Goal: Task Accomplishment & Management: Manage account settings

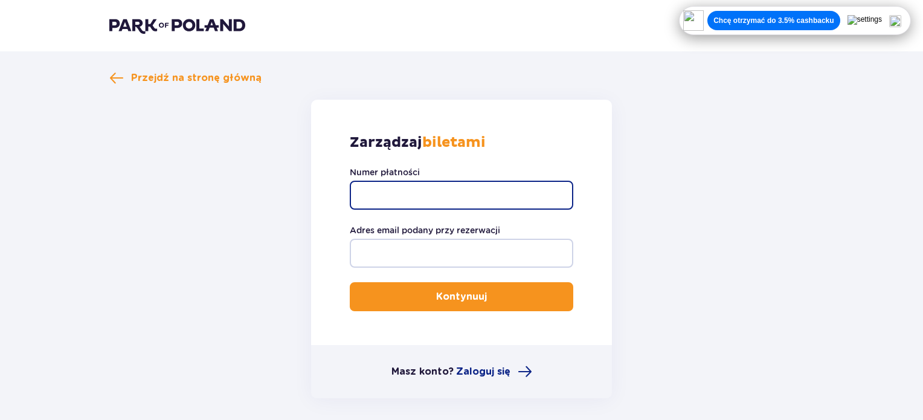
click at [430, 193] on input "Numer płatności" at bounding box center [462, 195] width 224 height 29
click at [418, 198] on input "Numer płatności" at bounding box center [462, 195] width 224 height 29
paste input "0160012115574090"
type input "0160012115574090"
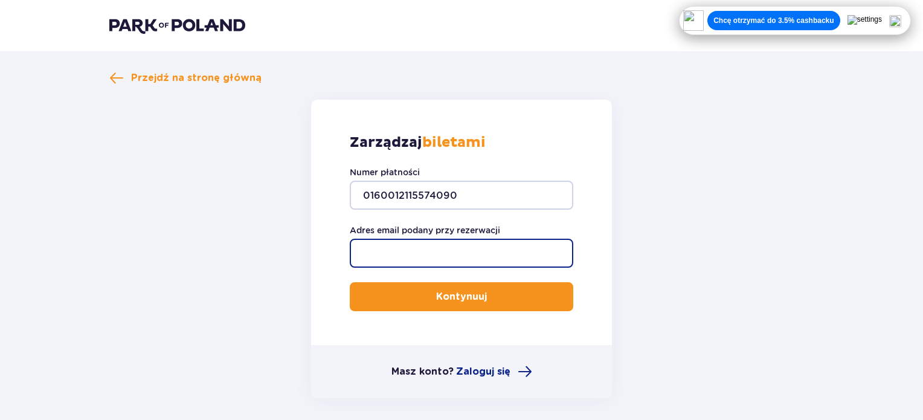
click at [415, 247] on input "Adres email podany przy rezerwacji" at bounding box center [462, 253] width 224 height 29
type input "ala4983@gmail.com"
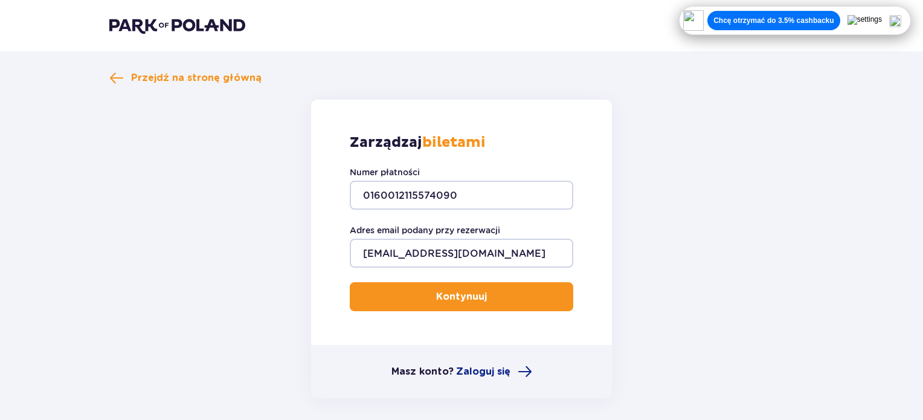
click at [462, 302] on p "Kontynuuj" at bounding box center [461, 296] width 51 height 13
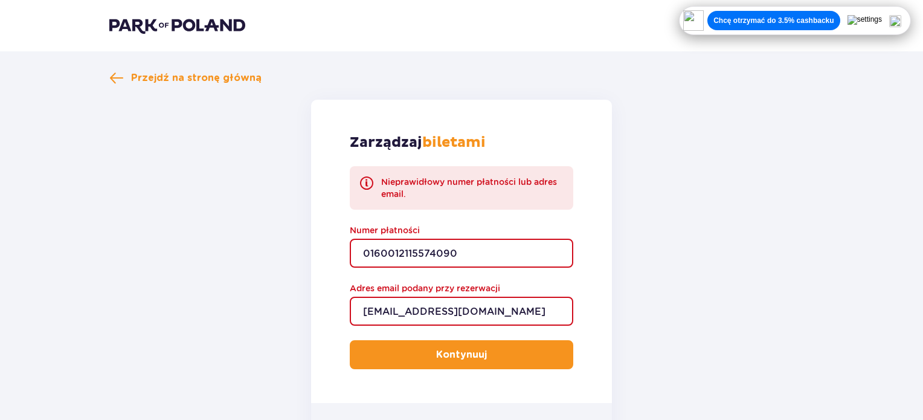
scroll to position [60, 0]
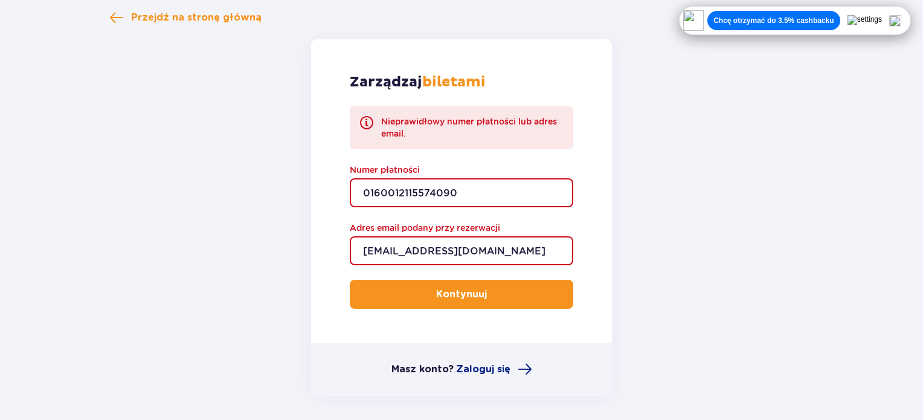
click at [440, 196] on input "0160012115574090" at bounding box center [462, 192] width 224 height 29
paste input "TR-VRC-FM6BE1X"
type input "TR-VRC-FM6BE1X"
click at [479, 299] on button "Kontynuuj" at bounding box center [462, 294] width 224 height 29
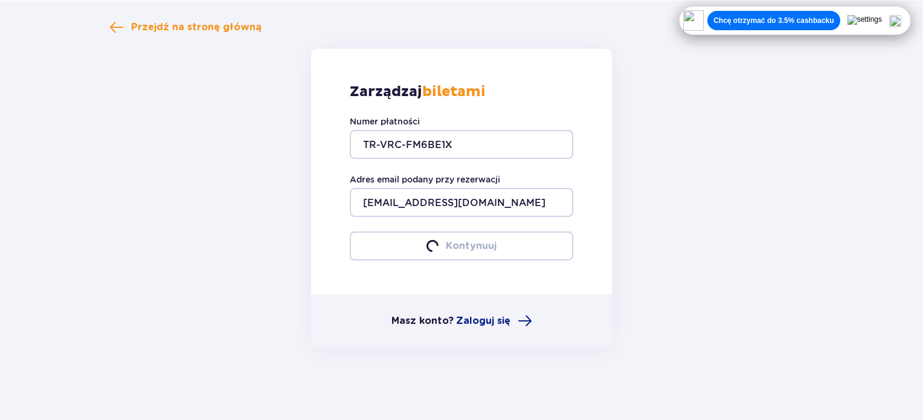
scroll to position [51, 0]
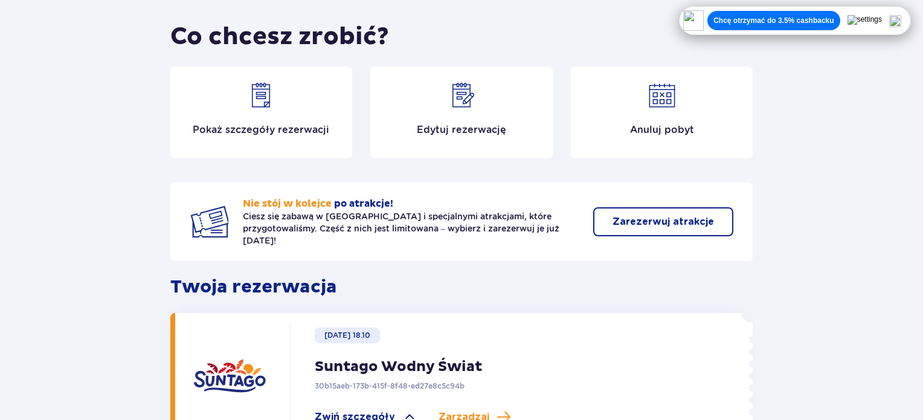
scroll to position [121, 0]
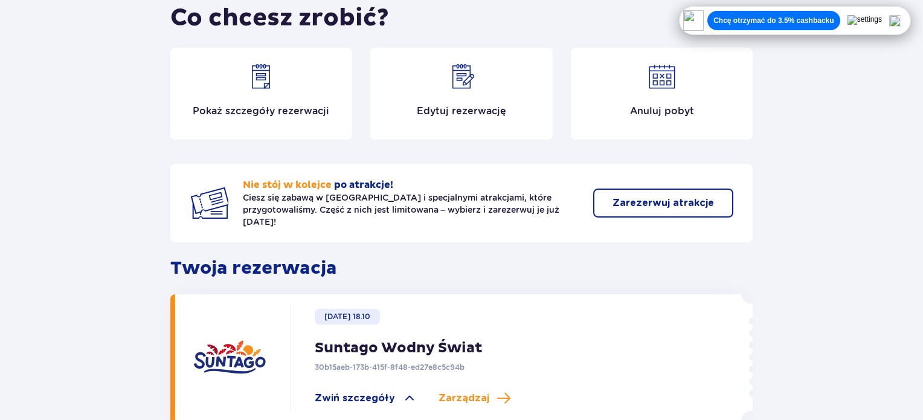
click at [460, 123] on div "Edytuj rezerwację" at bounding box center [461, 94] width 183 height 92
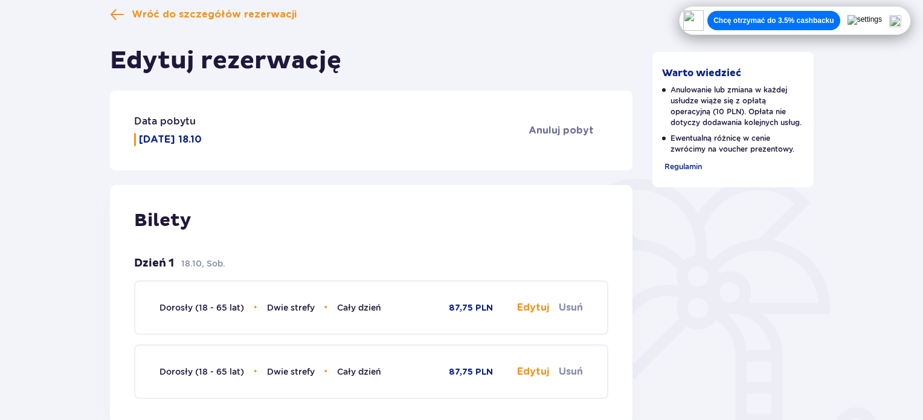
scroll to position [242, 0]
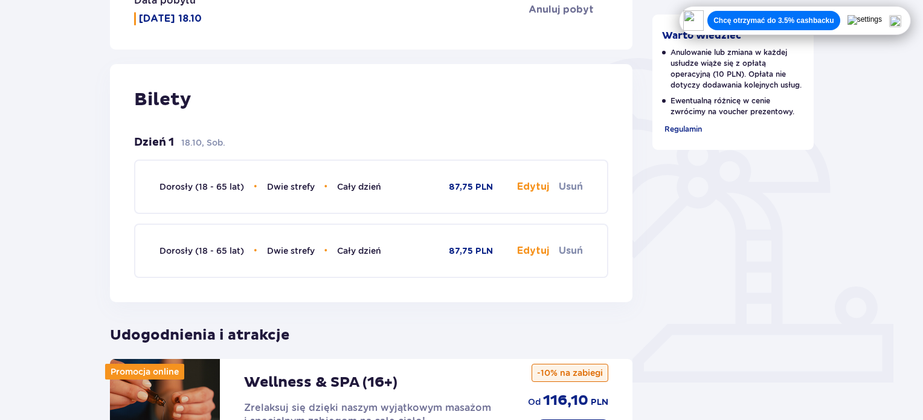
click at [529, 186] on button "Edytuj" at bounding box center [533, 186] width 32 height 13
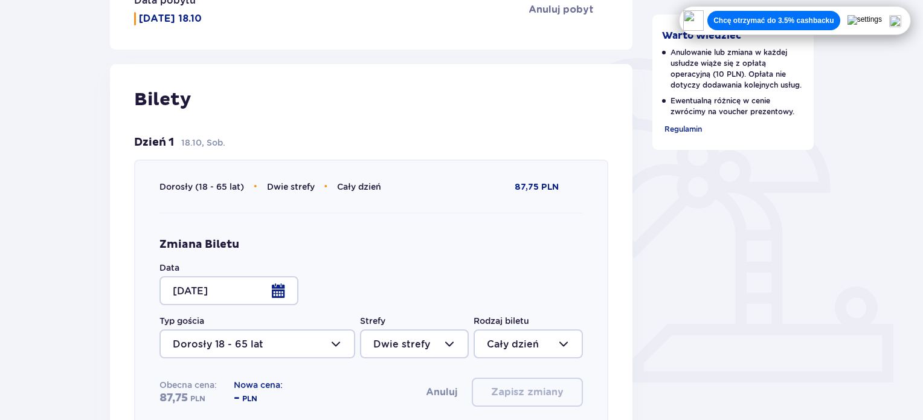
type input "Cały dzień"
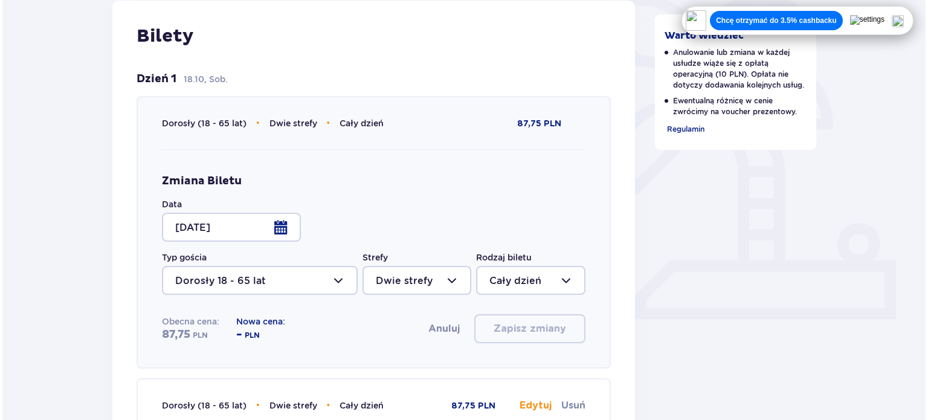
scroll to position [363, 0]
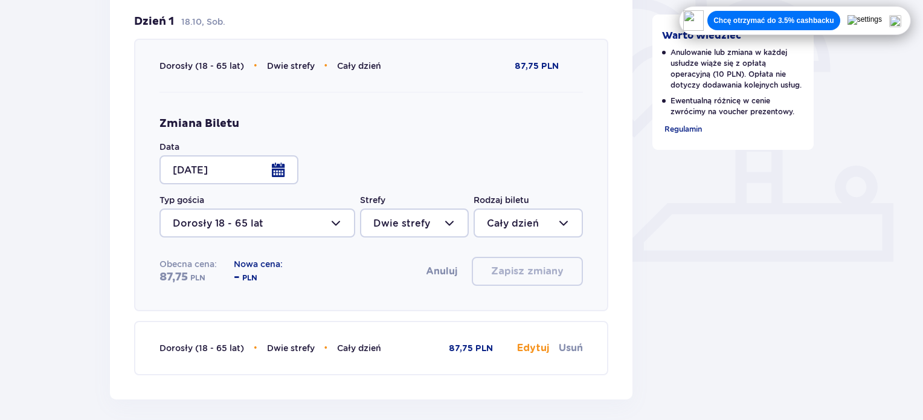
click at [271, 175] on div at bounding box center [229, 169] width 139 height 29
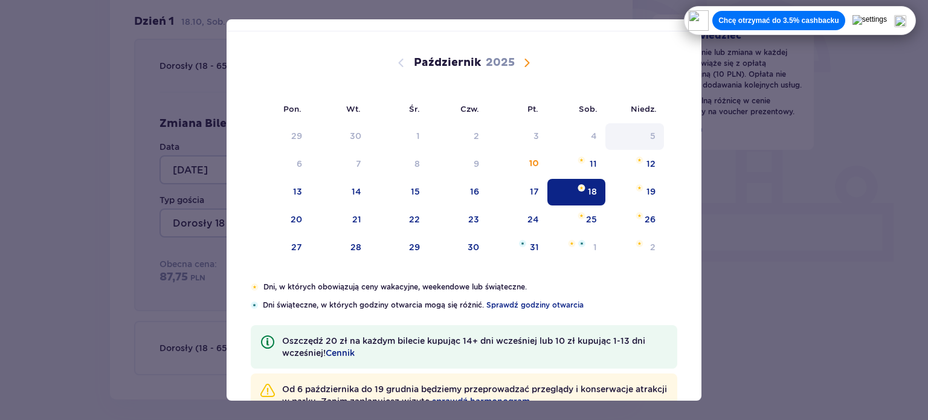
scroll to position [37, 0]
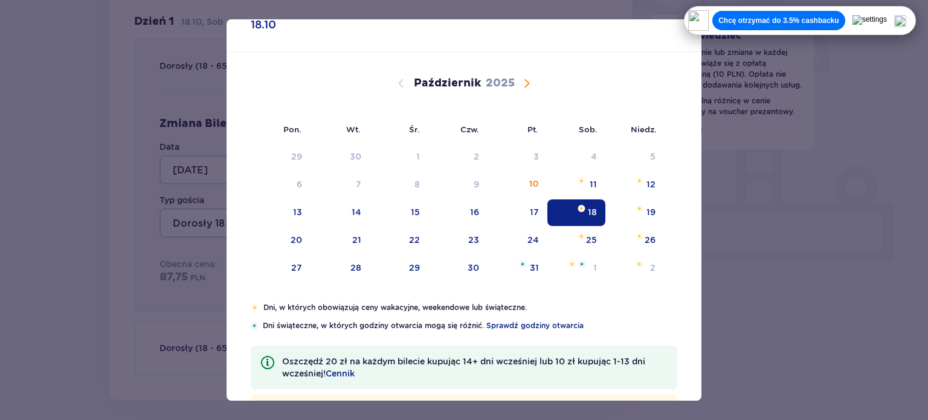
click at [529, 79] on span "Następny miesiąc" at bounding box center [527, 83] width 15 height 15
click at [401, 80] on span "Poprzedni miesiąc" at bounding box center [401, 83] width 15 height 15
click at [529, 88] on span "Następny miesiąc" at bounding box center [527, 83] width 15 height 15
click at [526, 86] on span "Następny miesiąc" at bounding box center [527, 83] width 15 height 15
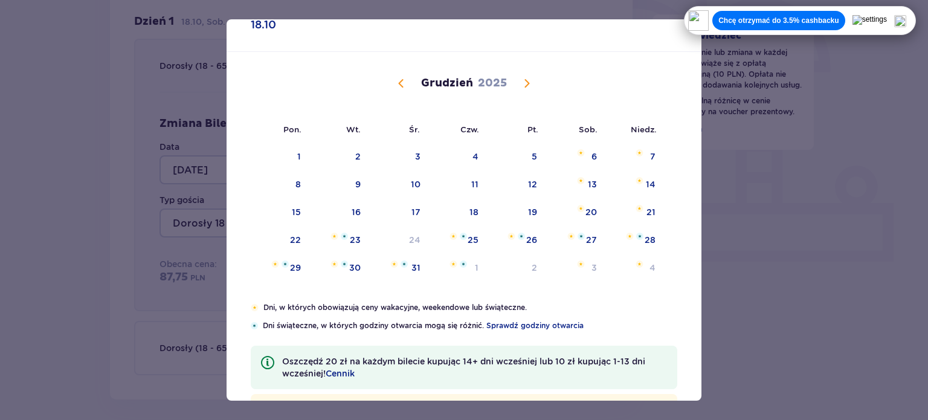
click at [398, 79] on span "Poprzedni miesiąc" at bounding box center [401, 83] width 15 height 15
click at [395, 82] on span "Poprzedni miesiąc" at bounding box center [401, 83] width 15 height 15
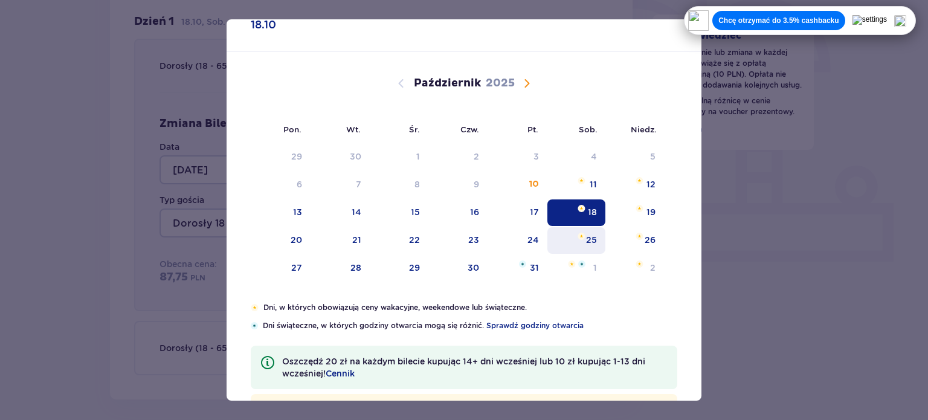
click at [583, 241] on div "25" at bounding box center [577, 240] width 59 height 27
type input "25.10.25"
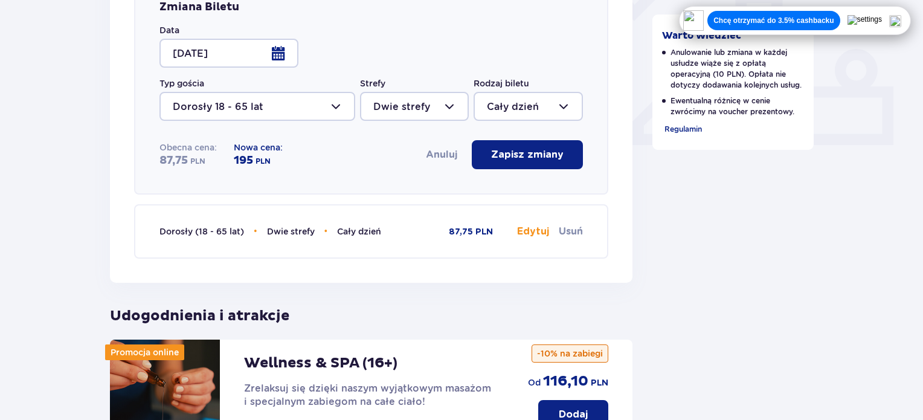
scroll to position [390, 0]
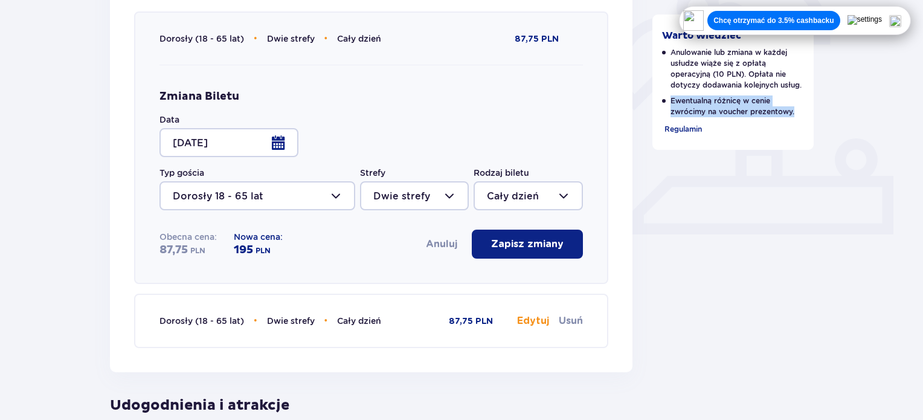
drag, startPoint x: 704, startPoint y: 99, endPoint x: 803, endPoint y: 116, distance: 100.6
click at [803, 116] on p "Ewentualną różnicę w cenie zwrócimy na voucher prezentowy." at bounding box center [733, 106] width 143 height 22
click at [766, 106] on p "Ewentualną różnicę w cenie zwrócimy na voucher prezentowy." at bounding box center [733, 106] width 143 height 22
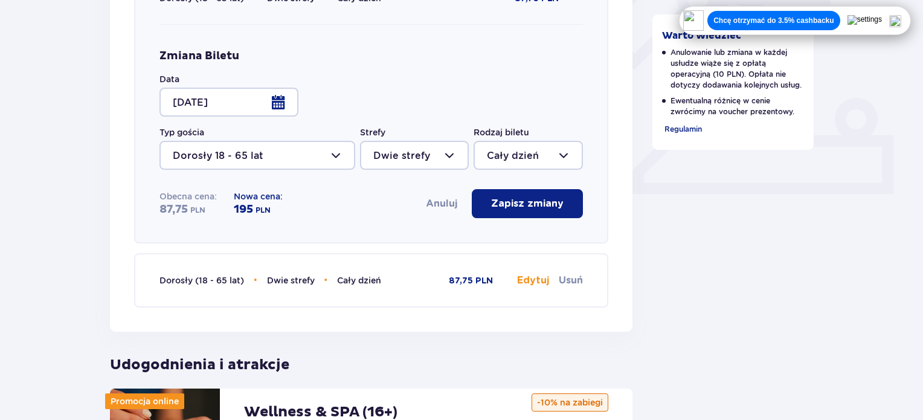
scroll to position [450, 0]
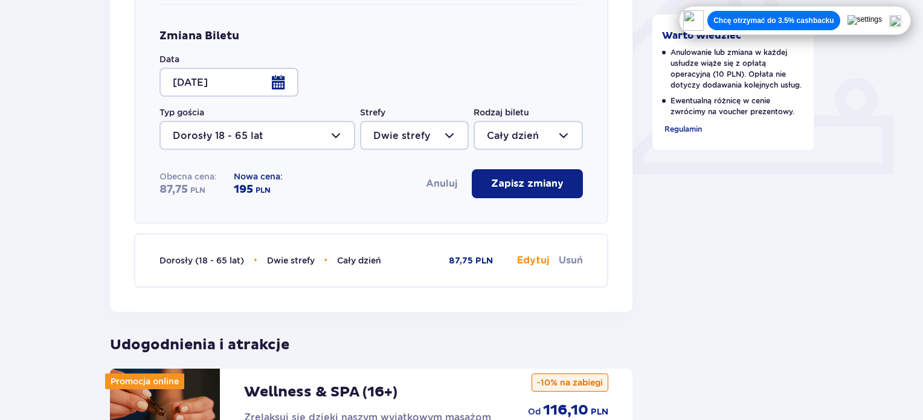
click at [541, 260] on button "Edytuj" at bounding box center [533, 260] width 32 height 13
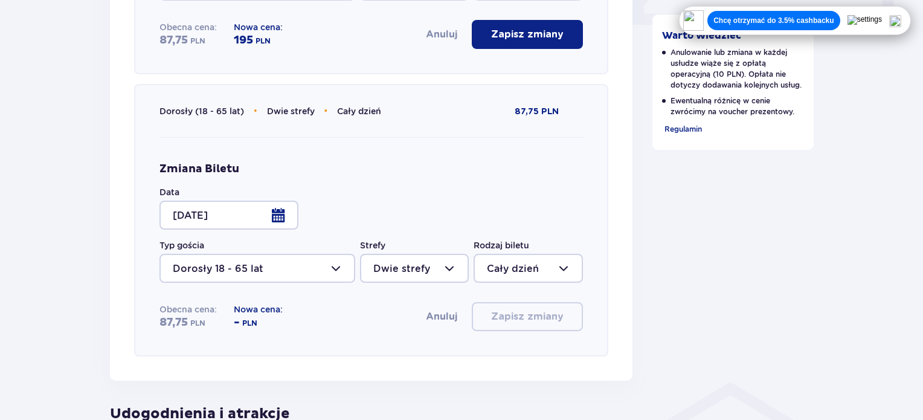
scroll to position [632, 0]
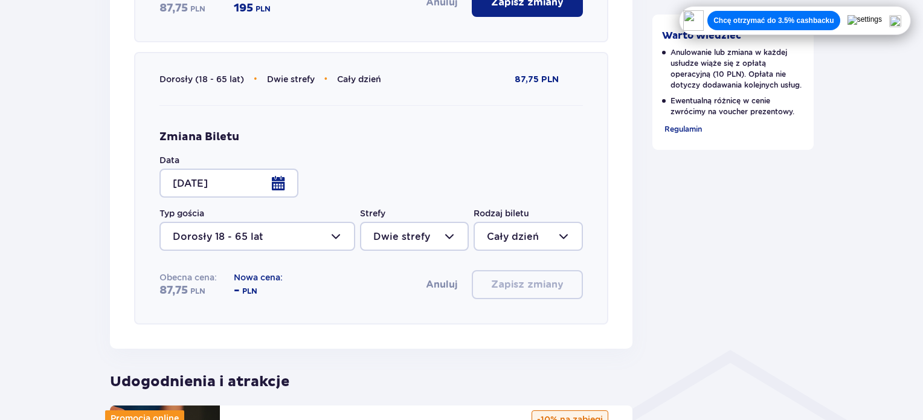
click at [274, 181] on div at bounding box center [229, 183] width 139 height 29
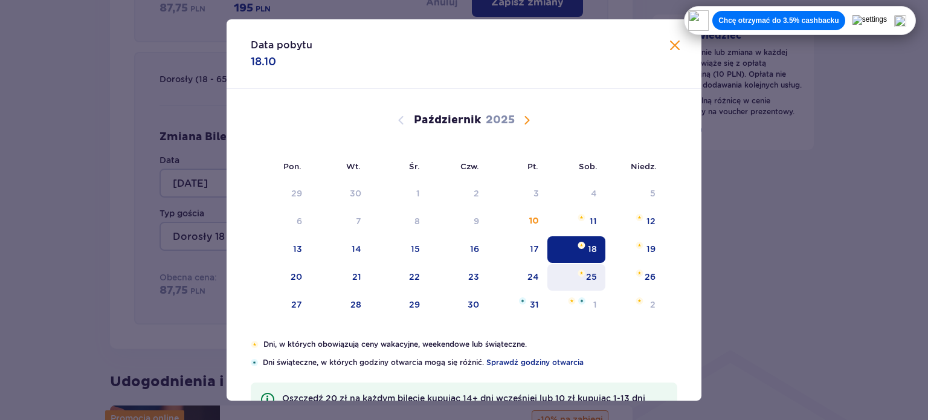
click at [582, 268] on div "25" at bounding box center [577, 277] width 59 height 27
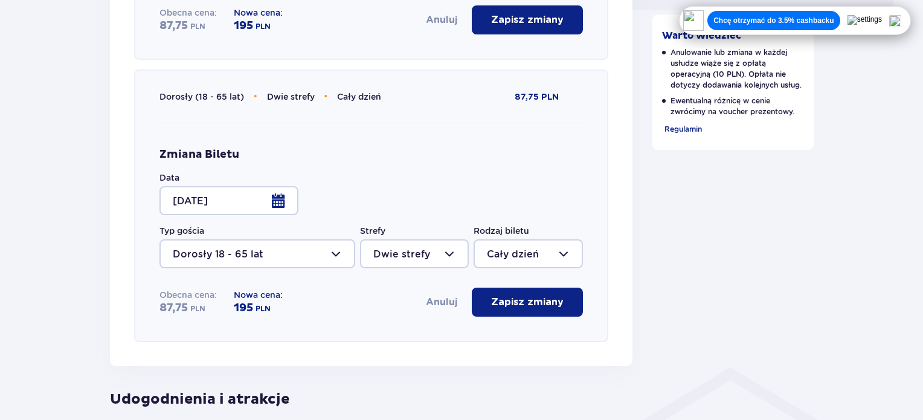
scroll to position [450, 0]
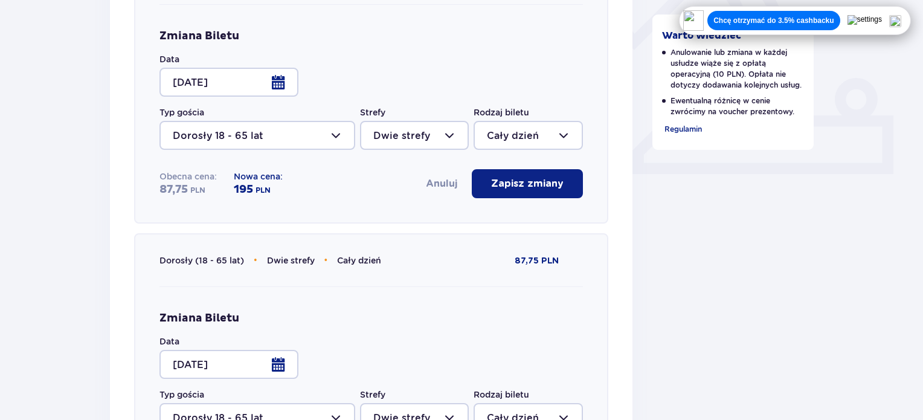
click at [541, 176] on button "Zapisz zmiany" at bounding box center [527, 183] width 111 height 29
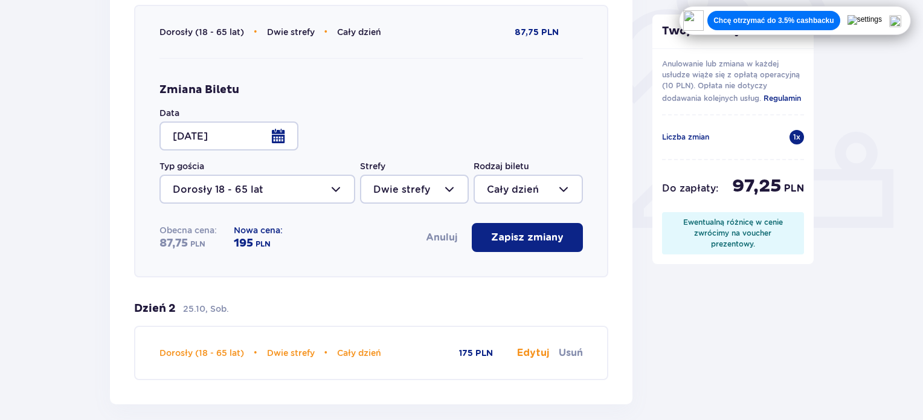
scroll to position [423, 0]
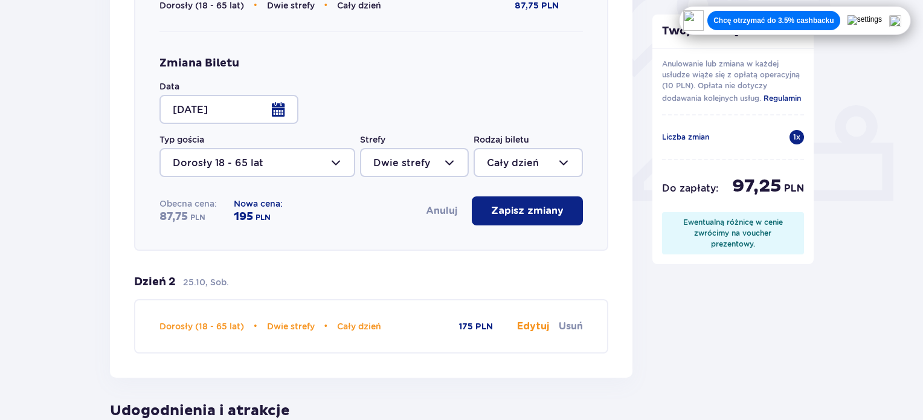
click at [278, 112] on div at bounding box center [229, 109] width 139 height 29
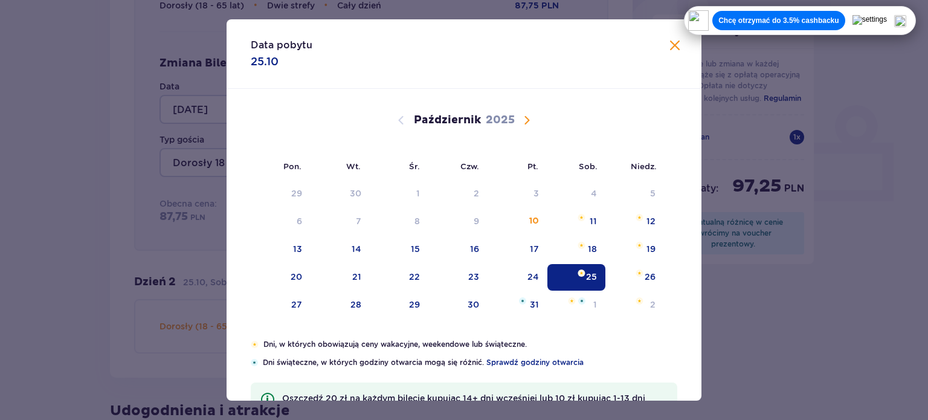
drag, startPoint x: 593, startPoint y: 245, endPoint x: 654, endPoint y: 112, distance: 146.3
click at [592, 245] on div "18" at bounding box center [592, 249] width 9 height 12
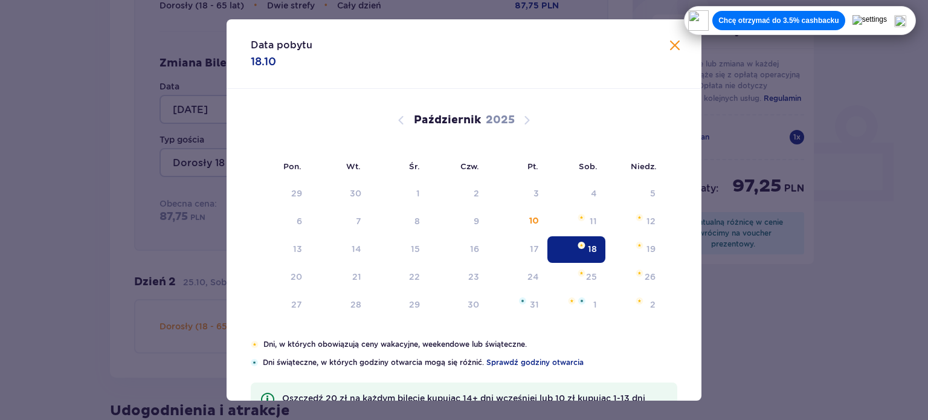
type input "18.10.25"
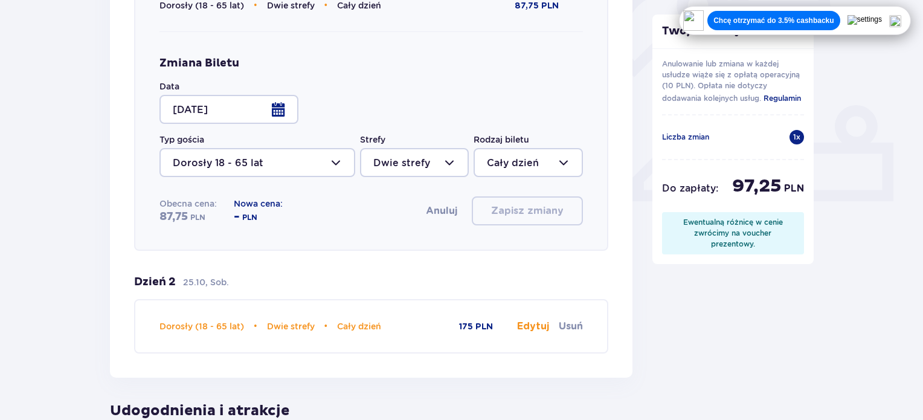
click at [672, 44] on div "Twoje zmiany Anulowanie lub zmiana w każdej usłudze wiąże się z opłatą operacyj…" at bounding box center [734, 140] width 162 height 250
click at [539, 327] on button "Edytuj" at bounding box center [533, 326] width 32 height 13
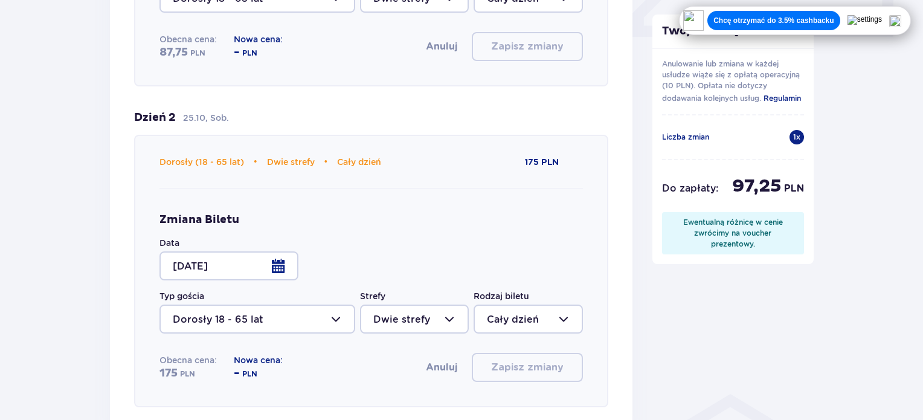
scroll to position [604, 0]
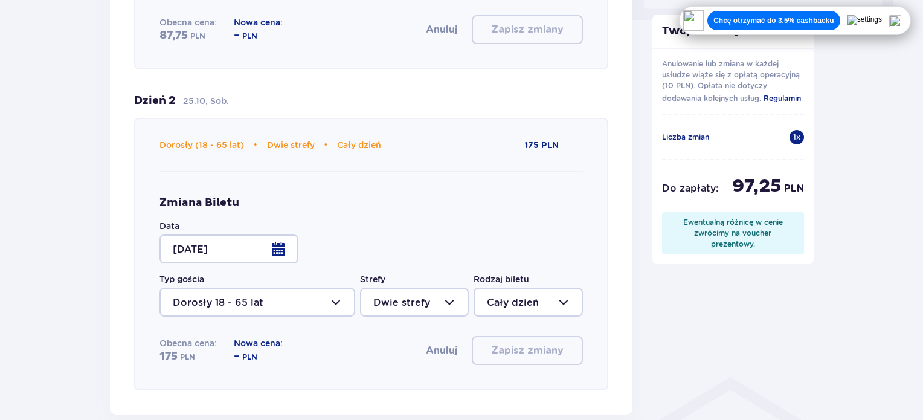
click at [263, 252] on div at bounding box center [229, 248] width 139 height 29
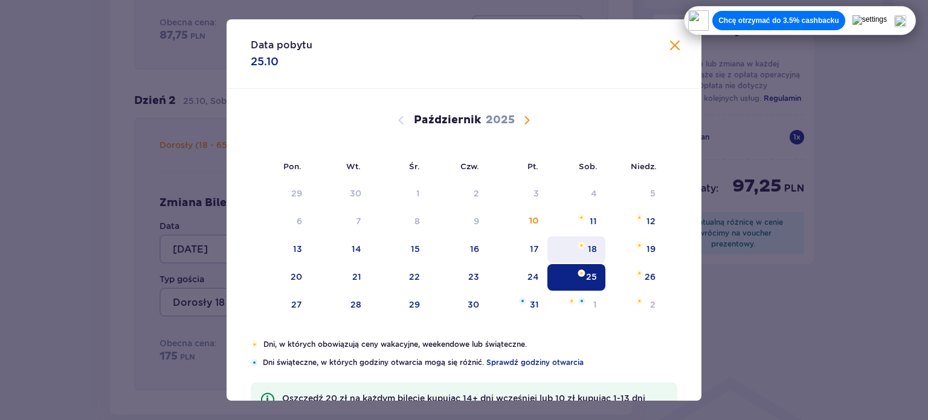
click at [591, 248] on div "18" at bounding box center [592, 249] width 9 height 12
type input "18.10.25"
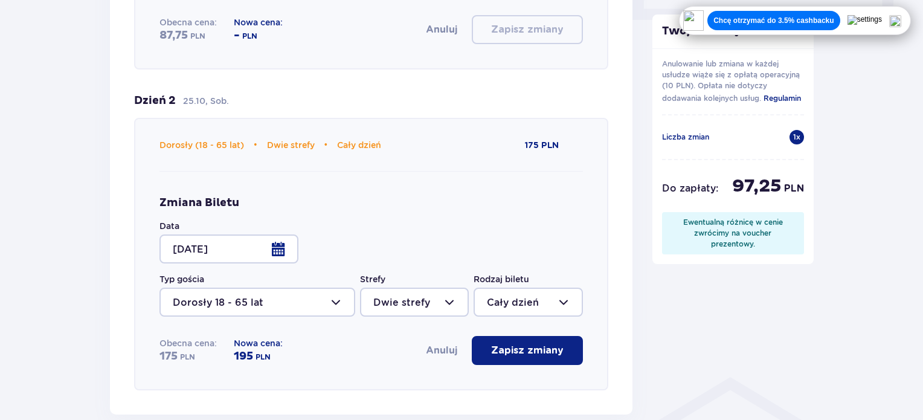
click at [513, 356] on p "Zapisz zmiany" at bounding box center [527, 350] width 73 height 13
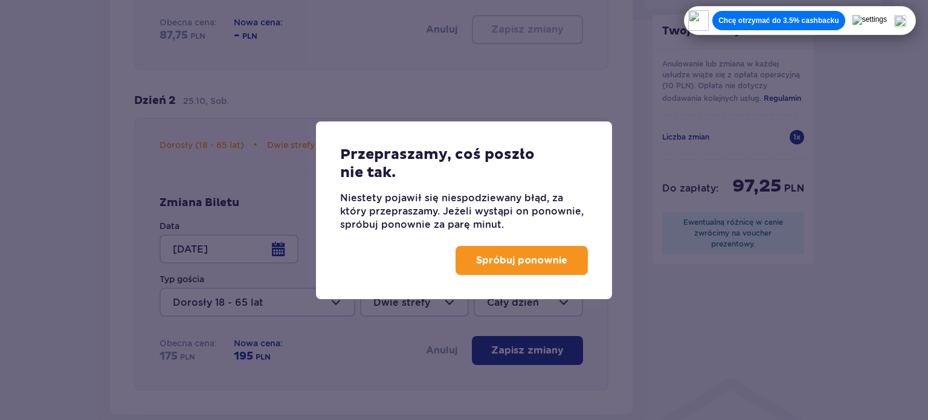
click at [488, 258] on p "Spróbuj ponownie" at bounding box center [521, 260] width 91 height 13
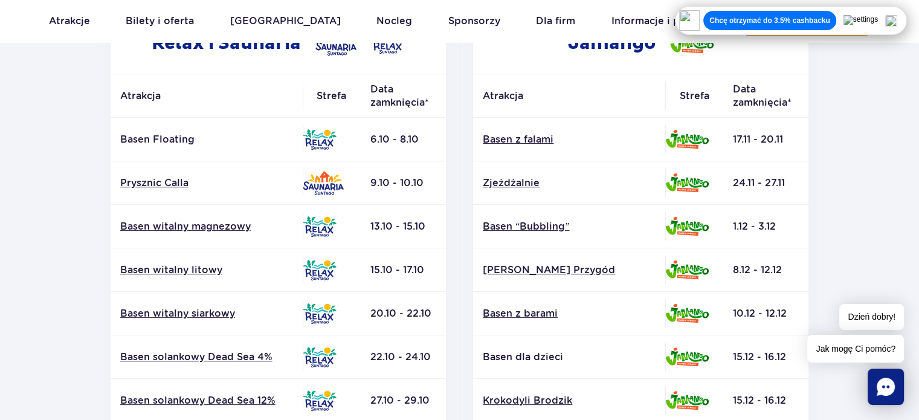
scroll to position [242, 0]
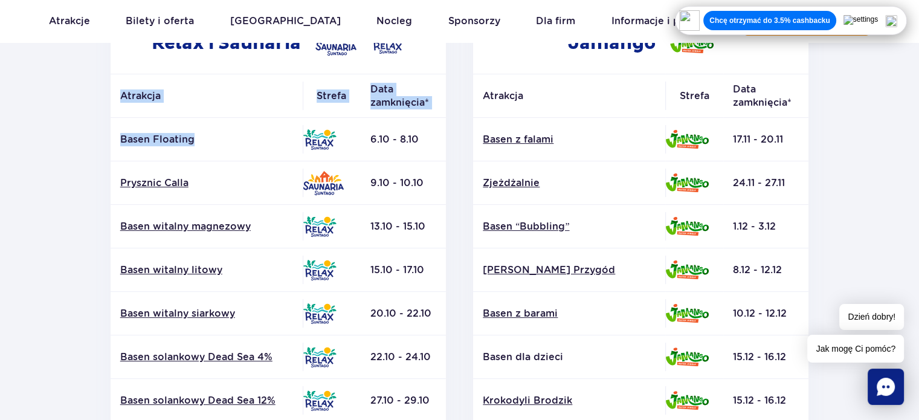
drag, startPoint x: 203, startPoint y: 137, endPoint x: 100, endPoint y: 137, distance: 103.3
click at [100, 137] on div "Relax i Saunaria Atrakcja Strefa Data zamknięcia* Basen Floating" at bounding box center [278, 340] width 363 height 654
click at [136, 144] on p "Basen Floating" at bounding box center [206, 139] width 173 height 13
drag, startPoint x: 146, startPoint y: 137, endPoint x: 199, endPoint y: 137, distance: 53.2
click at [199, 137] on td "Basen Floating" at bounding box center [207, 140] width 192 height 44
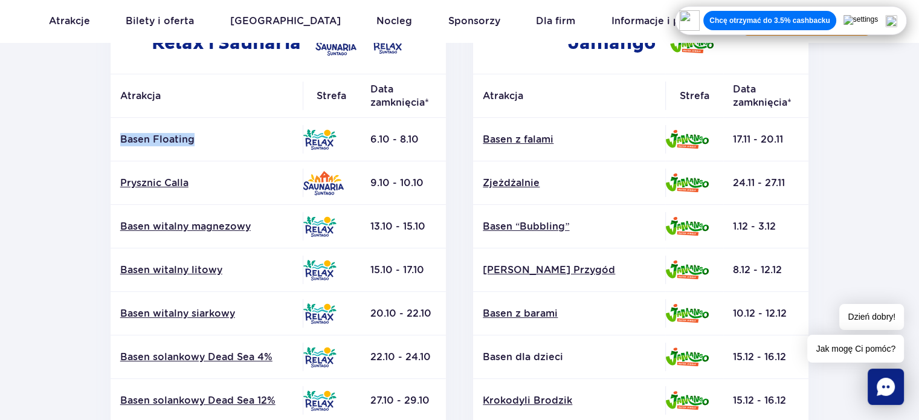
copy p "Basen Floating"
click at [443, 169] on td "9.10 - 10.10" at bounding box center [403, 183] width 85 height 44
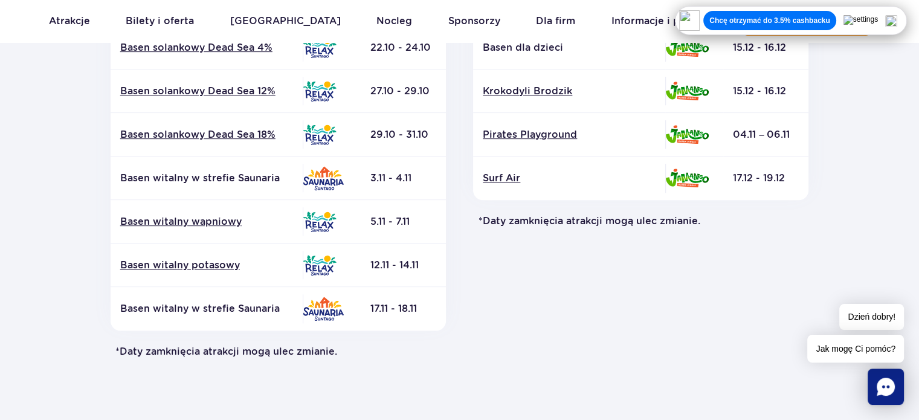
scroll to position [604, 0]
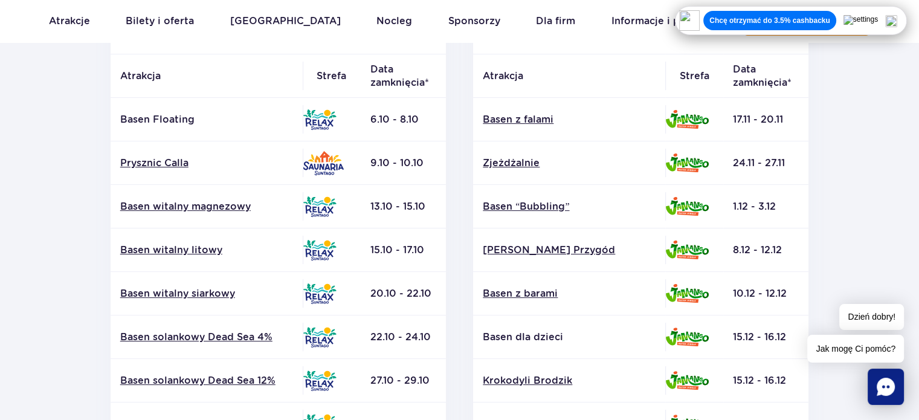
scroll to position [242, 0]
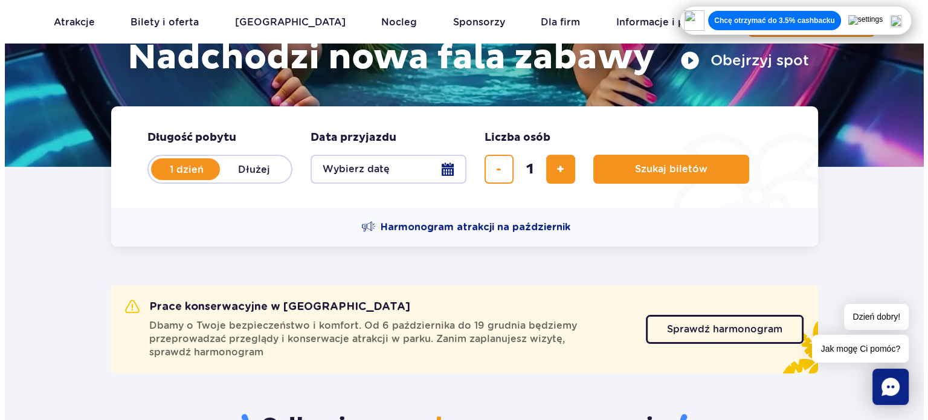
scroll to position [242, 0]
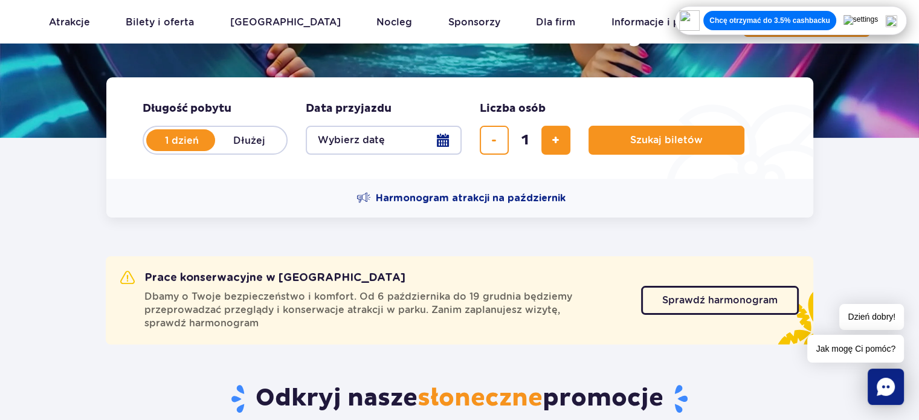
click at [443, 152] on button "Wybierz datę" at bounding box center [384, 140] width 156 height 29
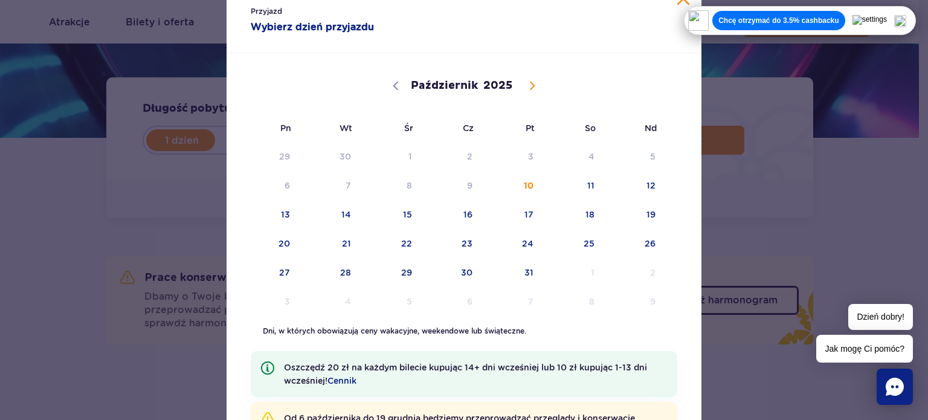
scroll to position [0, 0]
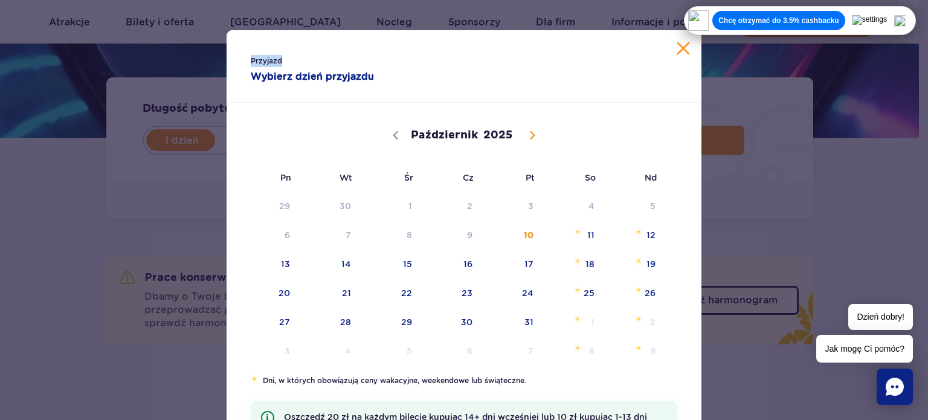
click at [673, 47] on div "Przyjazd Wybierz dzień przyjazdu Październik Listopad Grudzień 2025 Pn Wt Śr Cz…" at bounding box center [464, 275] width 475 height 491
click at [679, 41] on div "Przyjazd Wybierz dzień przyjazdu" at bounding box center [464, 66] width 475 height 73
click at [682, 48] on button "Zamknij kalendarz" at bounding box center [683, 48] width 12 height 12
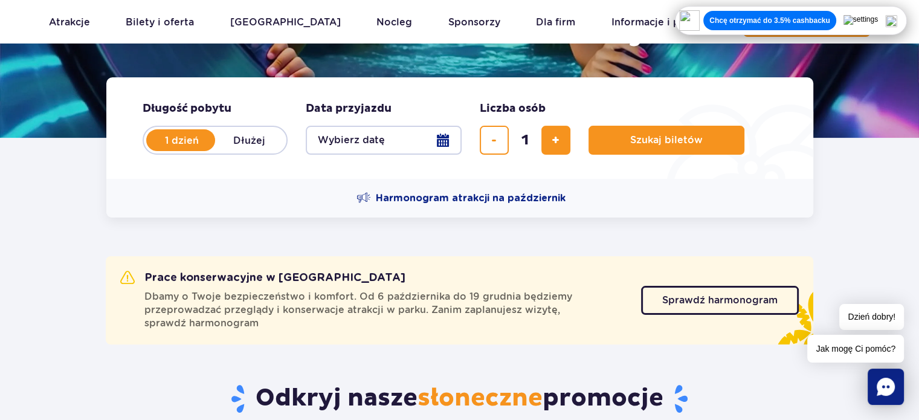
click at [390, 142] on button "Wybierz datę" at bounding box center [384, 140] width 156 height 29
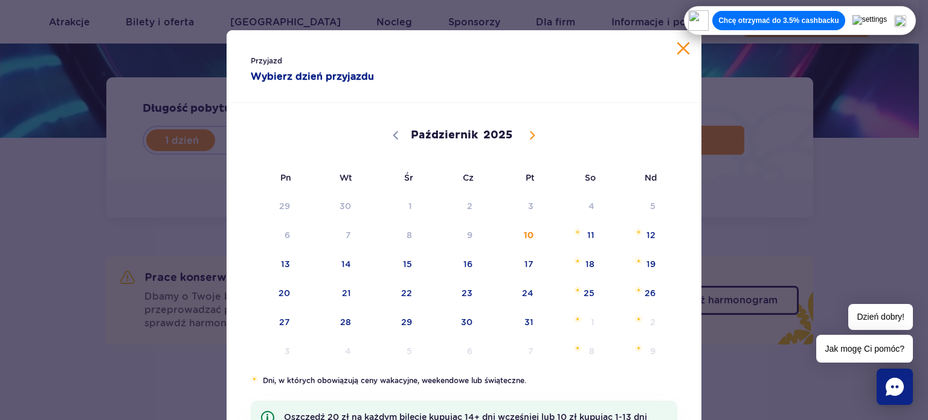
click at [683, 48] on button "Zamknij kalendarz" at bounding box center [683, 48] width 12 height 12
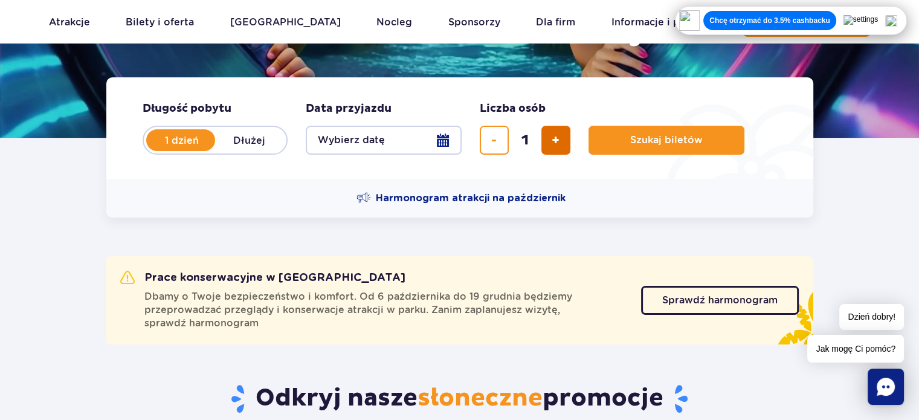
click at [555, 140] on span "dodaj bilet" at bounding box center [556, 140] width 8 height 0
type input "2"
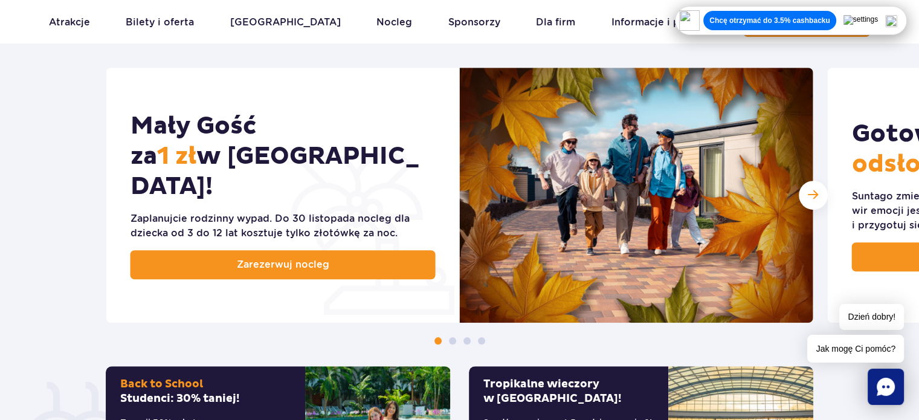
scroll to position [604, 0]
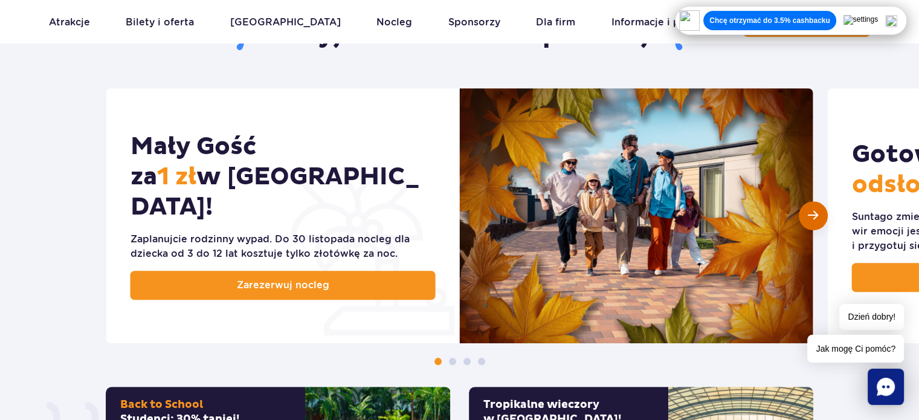
click at [819, 215] on div "Następny slajd" at bounding box center [813, 215] width 29 height 29
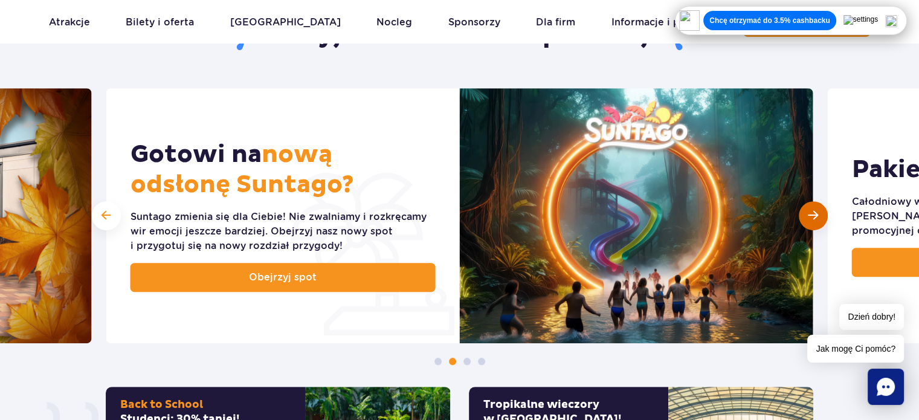
click at [818, 215] on span "Następny slajd" at bounding box center [813, 215] width 10 height 11
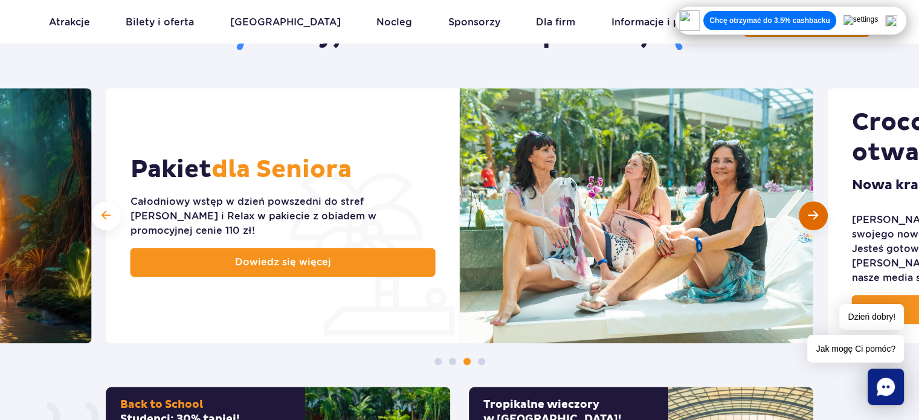
click at [818, 215] on span "Następny slajd" at bounding box center [813, 215] width 10 height 11
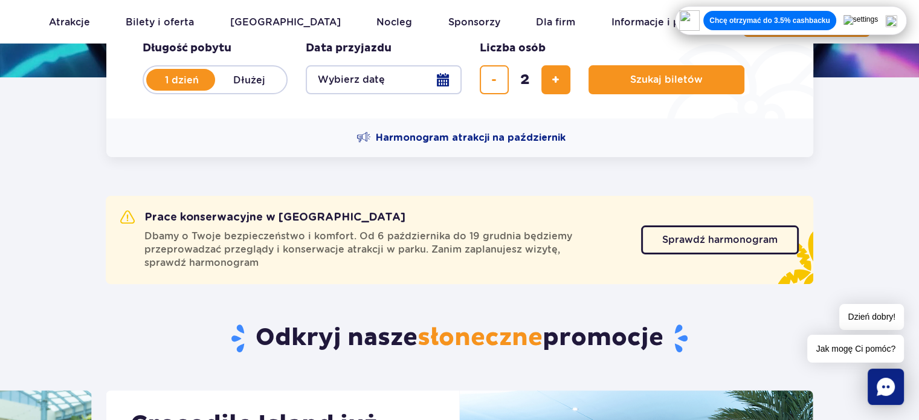
scroll to position [242, 0]
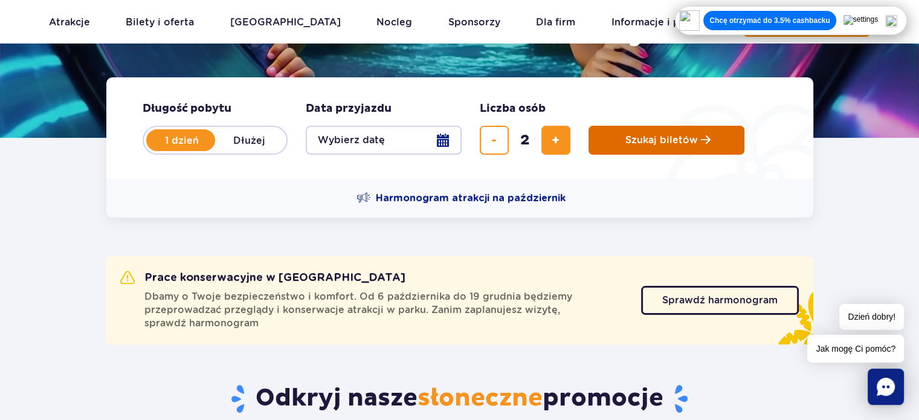
click at [620, 144] on button "Szukaj biletów" at bounding box center [667, 140] width 156 height 29
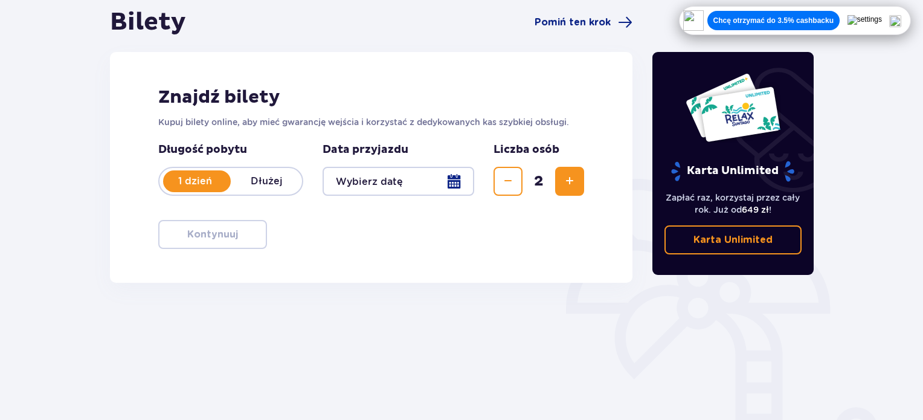
click at [425, 181] on div at bounding box center [399, 181] width 152 height 29
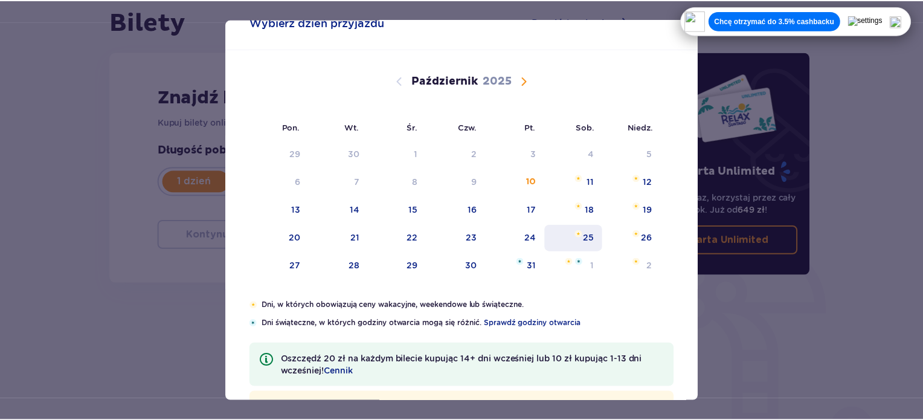
scroll to position [60, 0]
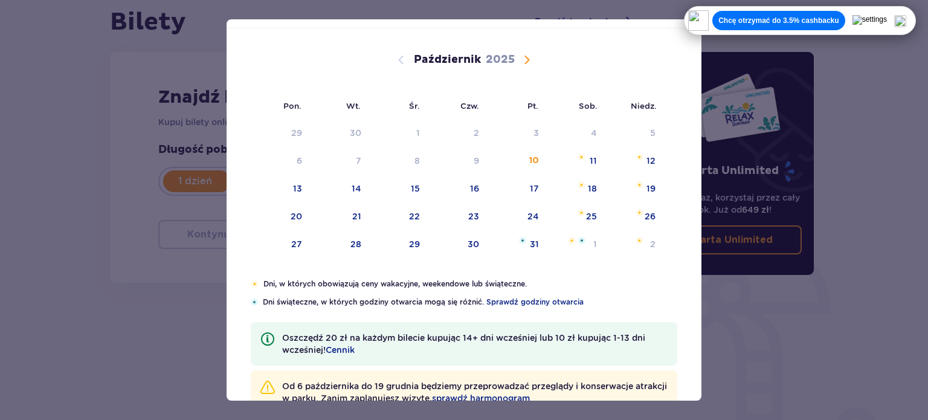
click at [517, 58] on div "Październik 2025" at bounding box center [464, 60] width 400 height 15
click at [523, 63] on span "Następny miesiąc" at bounding box center [527, 60] width 15 height 15
click at [532, 60] on span "Następny miesiąc" at bounding box center [527, 60] width 15 height 15
click at [406, 56] on span "Poprzedni miesiąc" at bounding box center [401, 60] width 15 height 15
click at [590, 164] on div "8" at bounding box center [592, 161] width 5 height 12
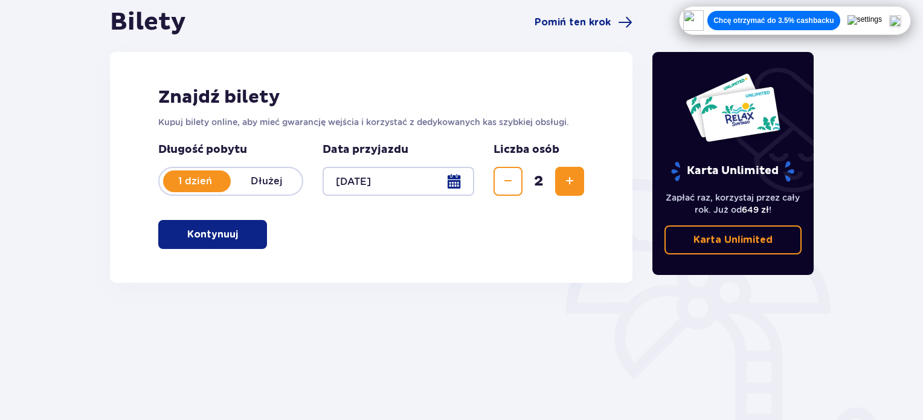
click at [443, 183] on div at bounding box center [399, 181] width 152 height 29
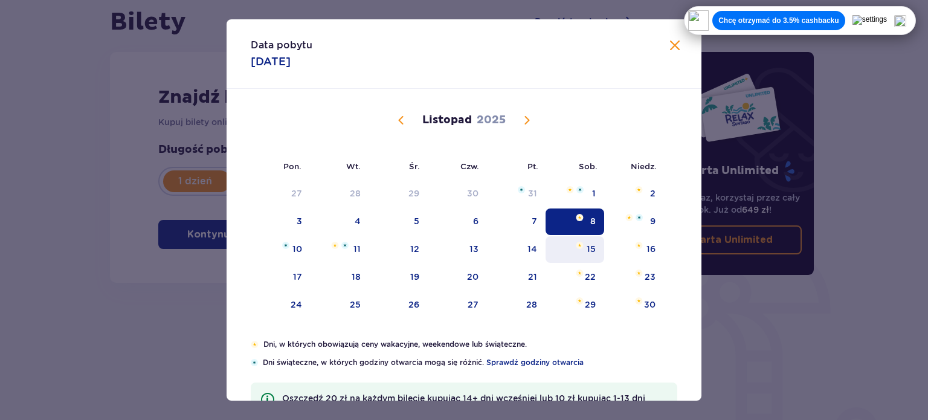
click at [576, 256] on div "15" at bounding box center [575, 249] width 59 height 27
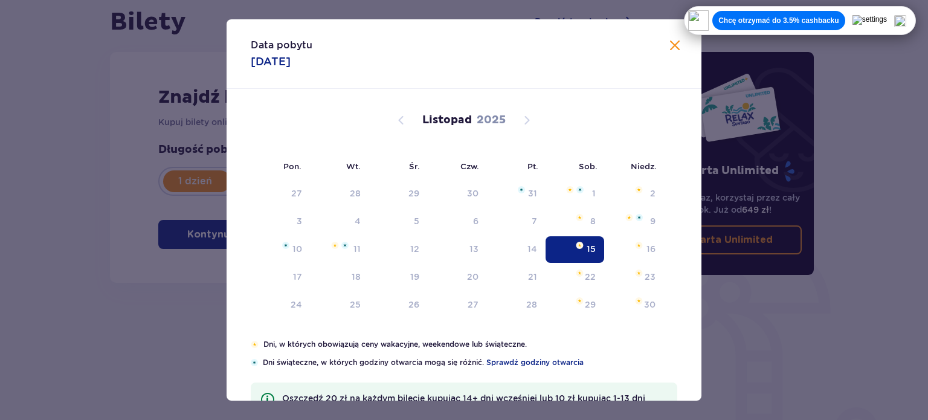
type input "15.11.25"
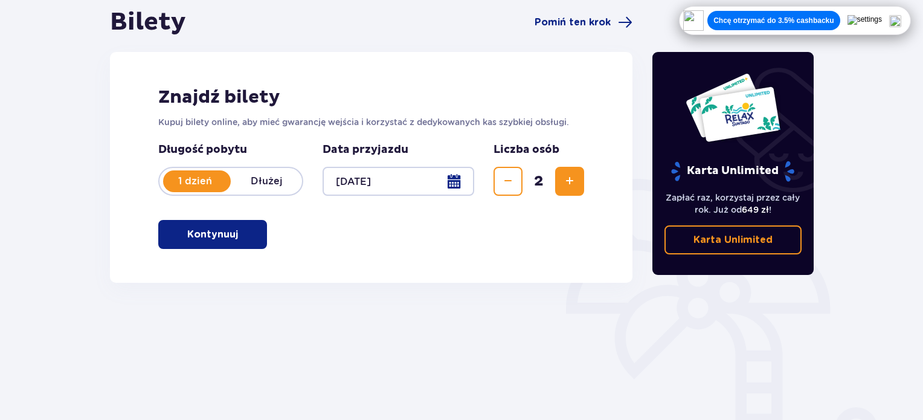
click at [249, 228] on button "Kontynuuj" at bounding box center [212, 234] width 109 height 29
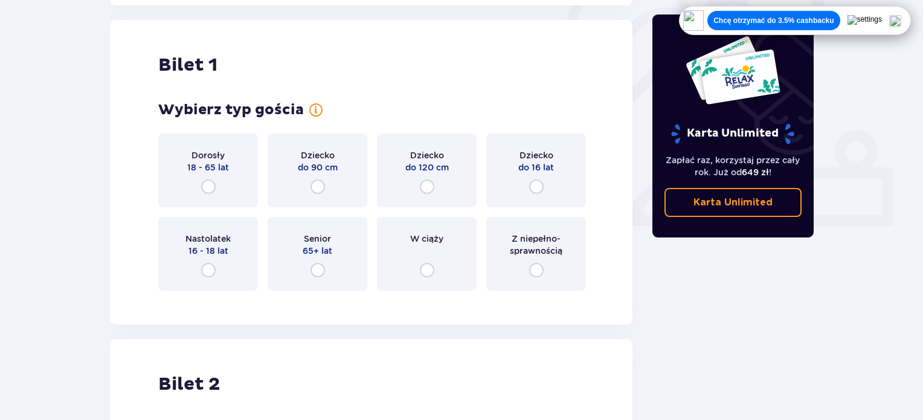
scroll to position [404, 0]
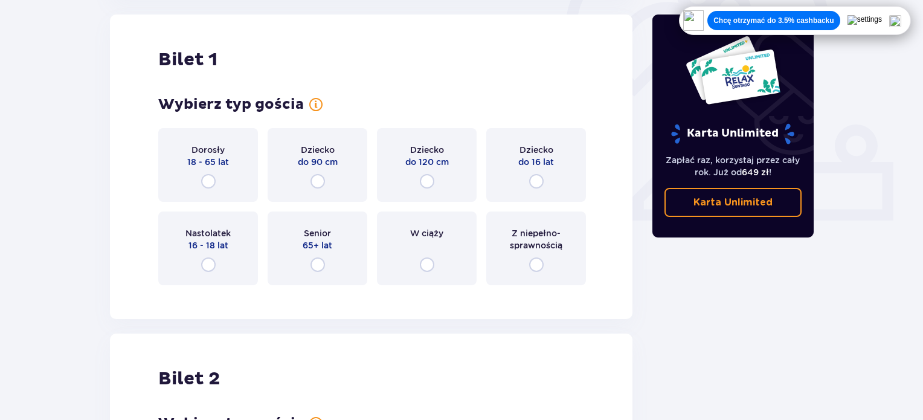
click at [213, 182] on input "radio" at bounding box center [208, 181] width 15 height 15
radio input "true"
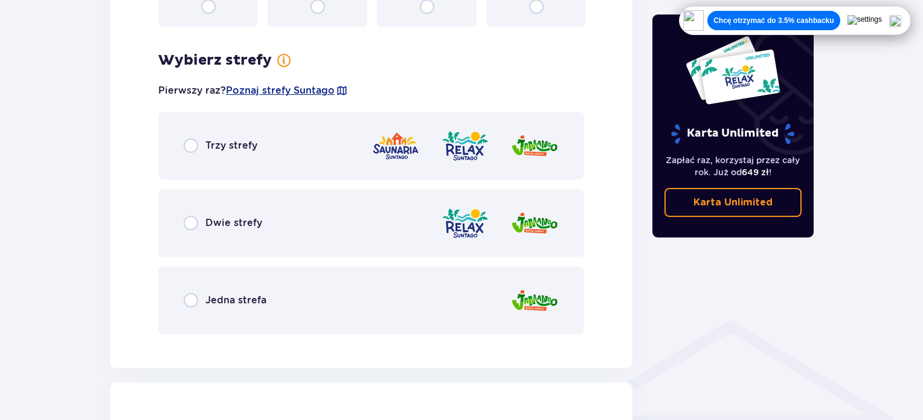
scroll to position [699, 0]
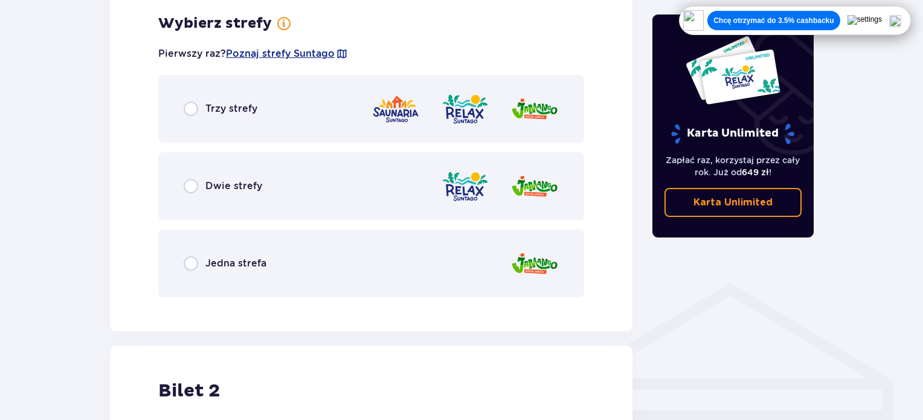
click at [220, 193] on div "Dwie strefy" at bounding box center [223, 186] width 79 height 15
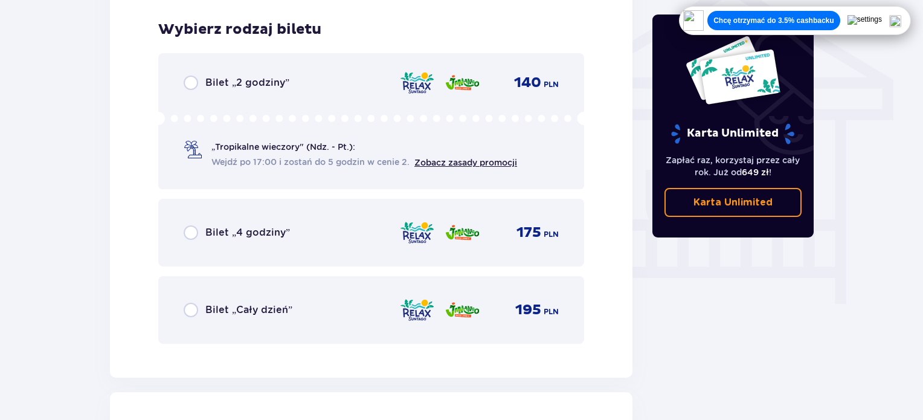
scroll to position [1006, 0]
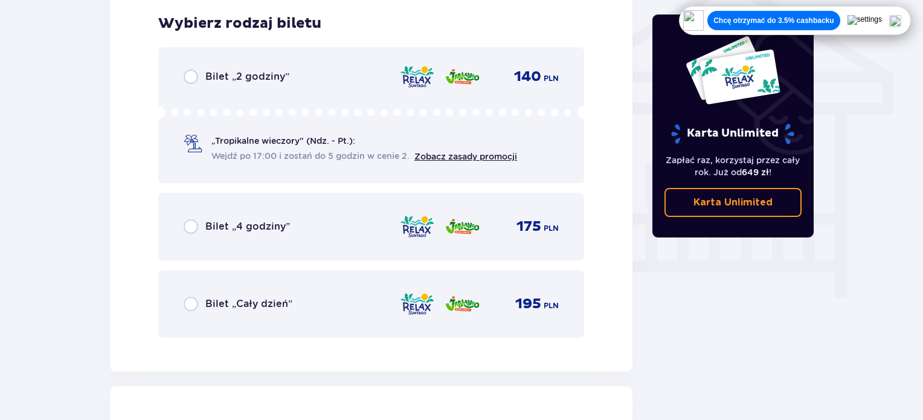
click at [226, 296] on div "Bilet „Cały dzień” 195 PLN" at bounding box center [371, 303] width 375 height 25
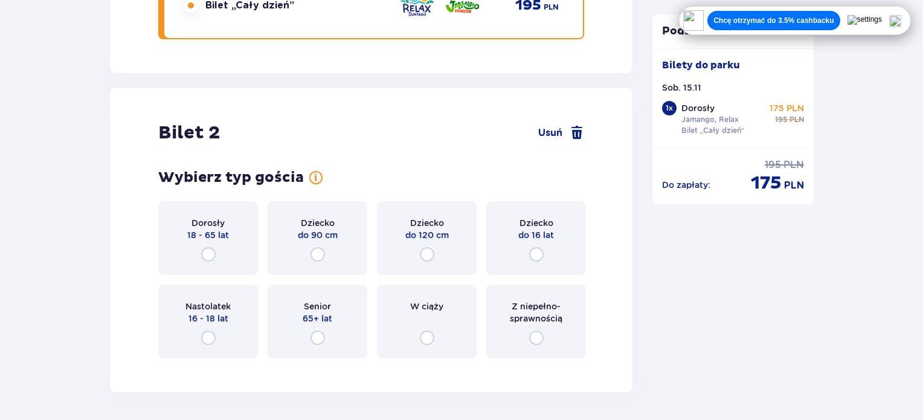
scroll to position [1377, 0]
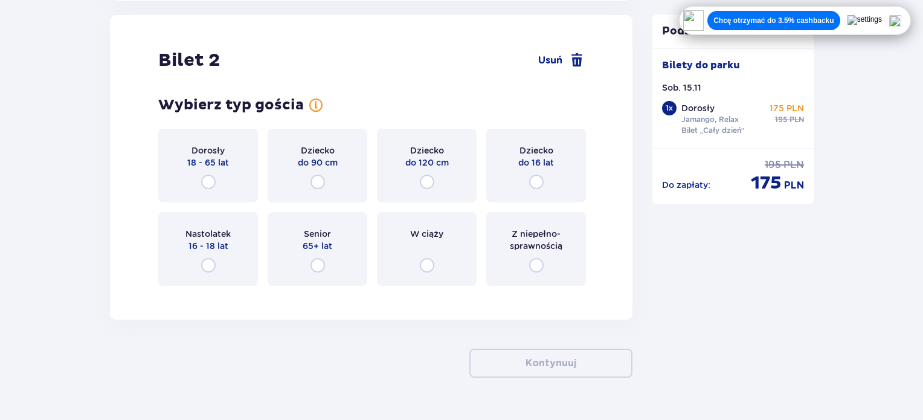
click at [220, 187] on div "Dorosły 18 - 65 lat" at bounding box center [208, 166] width 100 height 74
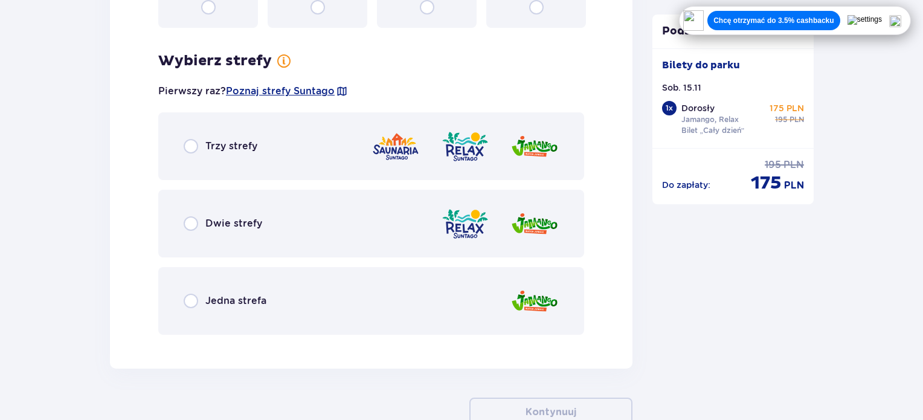
scroll to position [1672, 0]
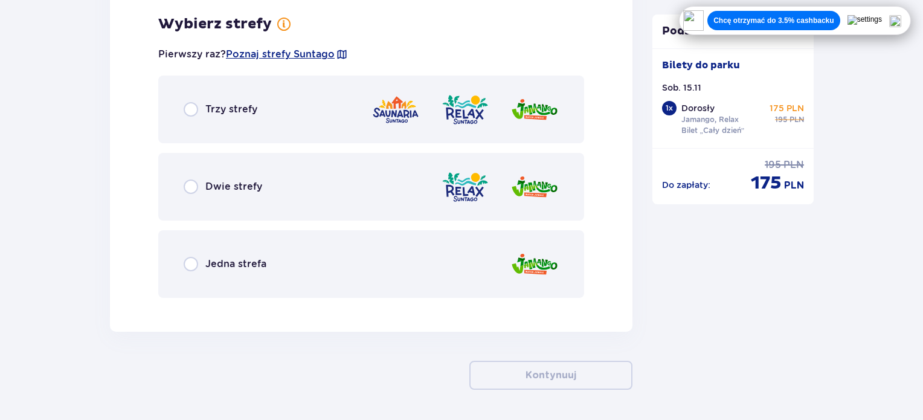
click at [346, 189] on div "Dwie strefy" at bounding box center [371, 187] width 426 height 68
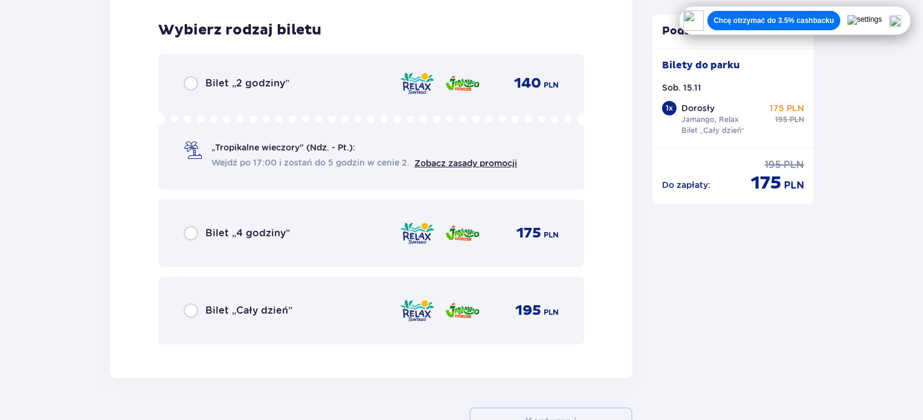
scroll to position [1979, 0]
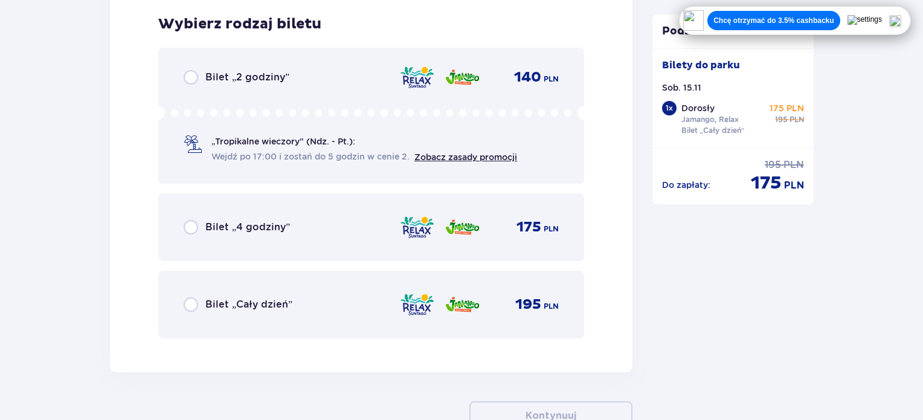
click at [343, 286] on div "Bilet „Cały dzień” 195 PLN" at bounding box center [371, 305] width 426 height 68
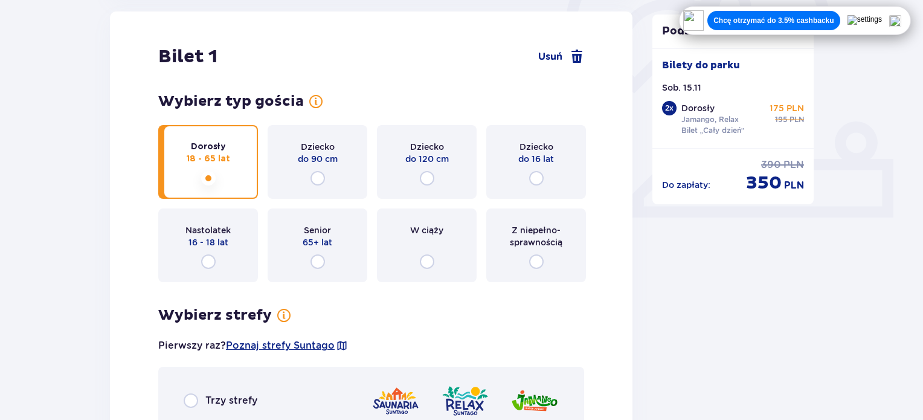
scroll to position [242, 0]
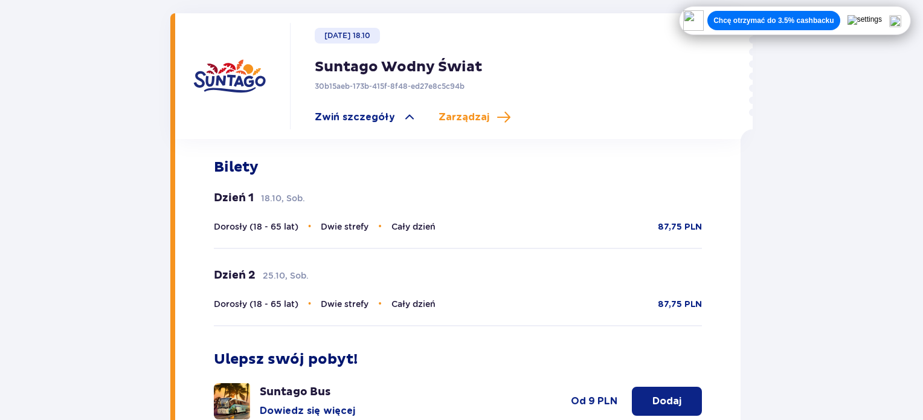
scroll to position [423, 0]
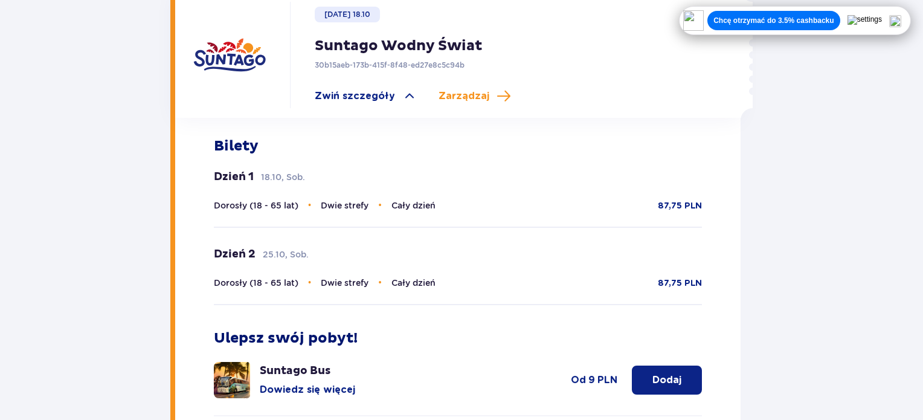
click at [126, 171] on div "Wróć do strony głównej Co chcesz zrobić? Pokaż szczegóły rezerwacji Edytuj reze…" at bounding box center [461, 93] width 723 height 862
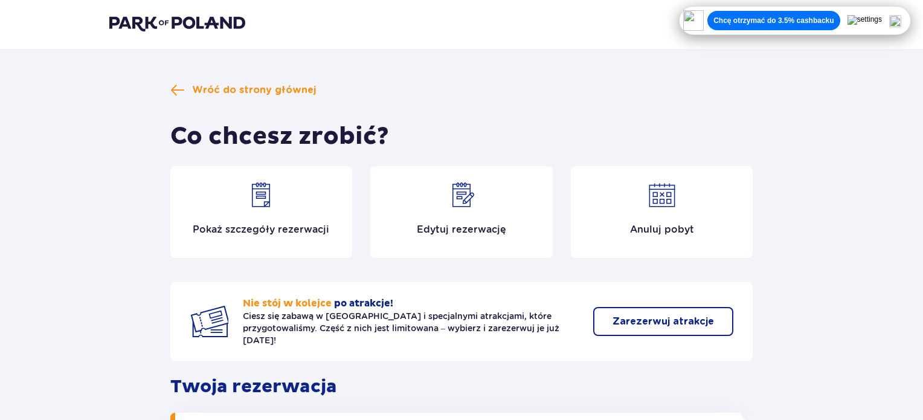
scroll to position [0, 0]
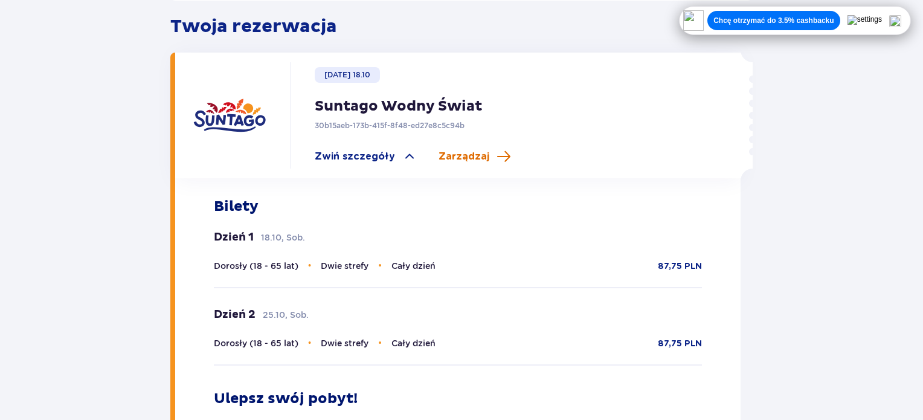
click at [476, 150] on span "Zarządzaj" at bounding box center [464, 156] width 51 height 13
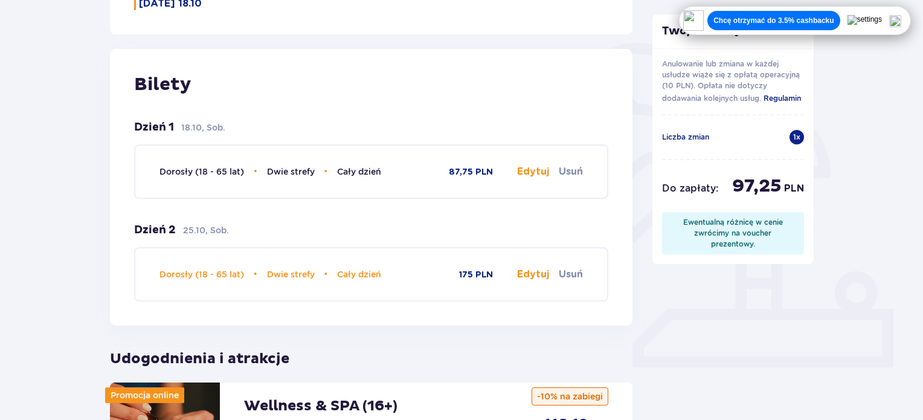
scroll to position [302, 0]
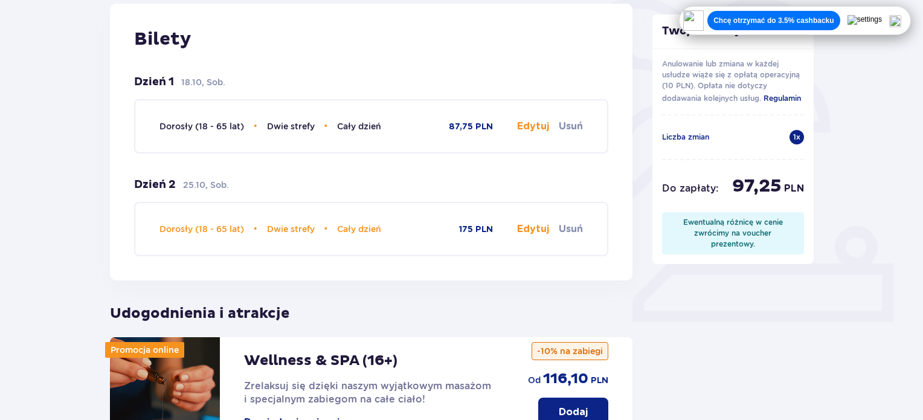
click at [532, 231] on button "Edytuj" at bounding box center [533, 228] width 32 height 13
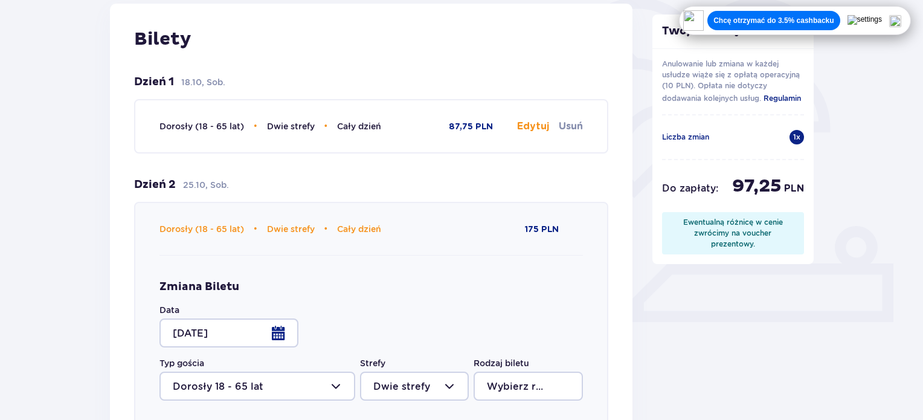
type input "Cały dzień"
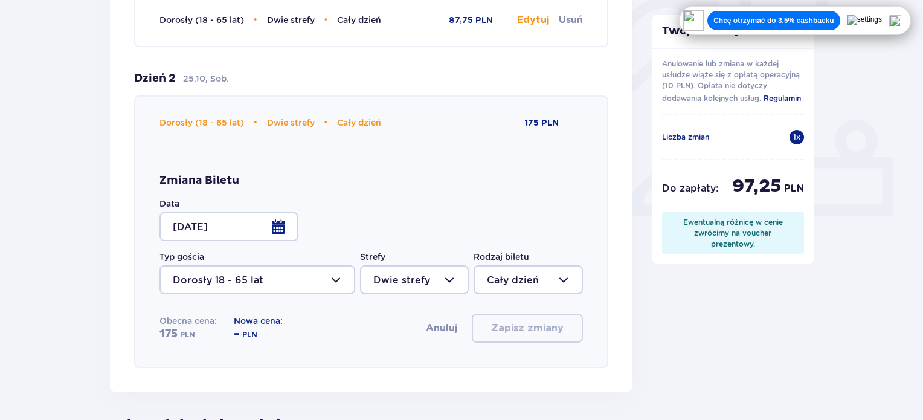
scroll to position [423, 0]
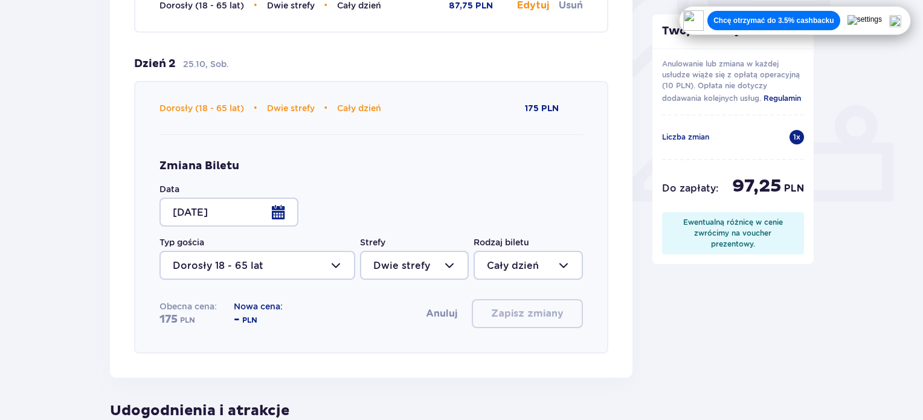
click at [278, 214] on div at bounding box center [229, 212] width 139 height 29
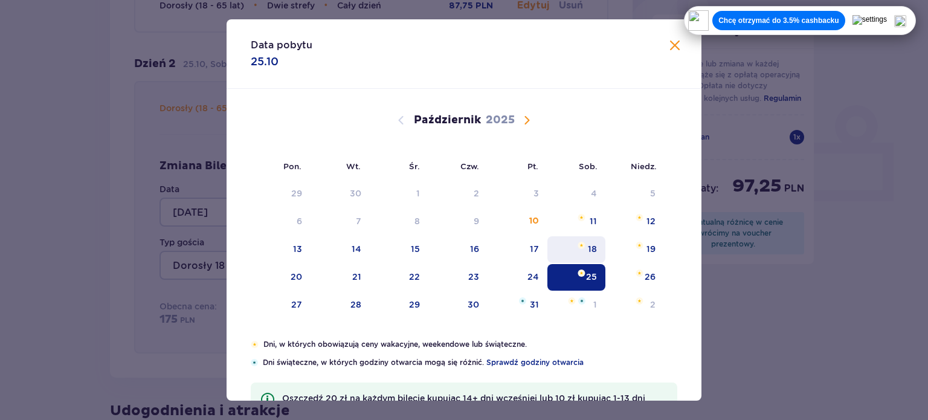
click at [588, 248] on div "18" at bounding box center [592, 249] width 9 height 12
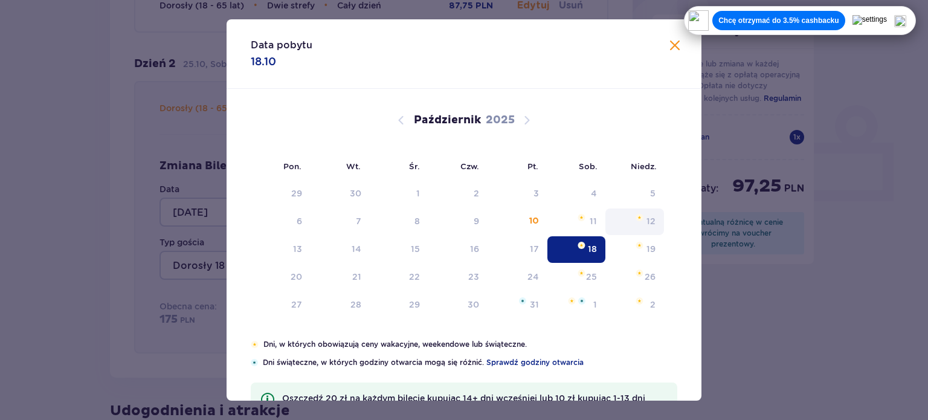
type input "18.10.25"
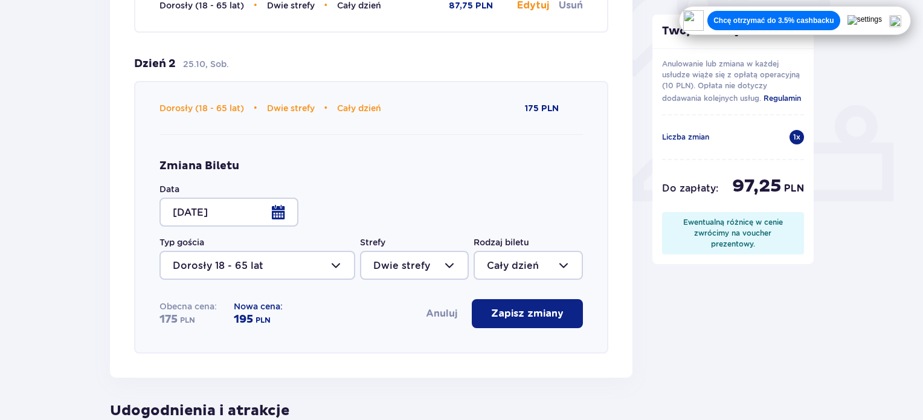
click at [534, 312] on p "Zapisz zmiany" at bounding box center [527, 313] width 73 height 13
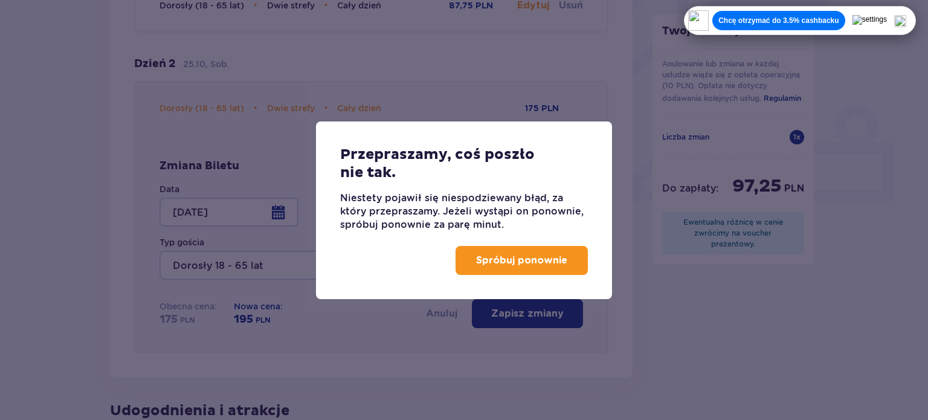
click at [526, 259] on p "Spróbuj ponownie" at bounding box center [521, 260] width 91 height 13
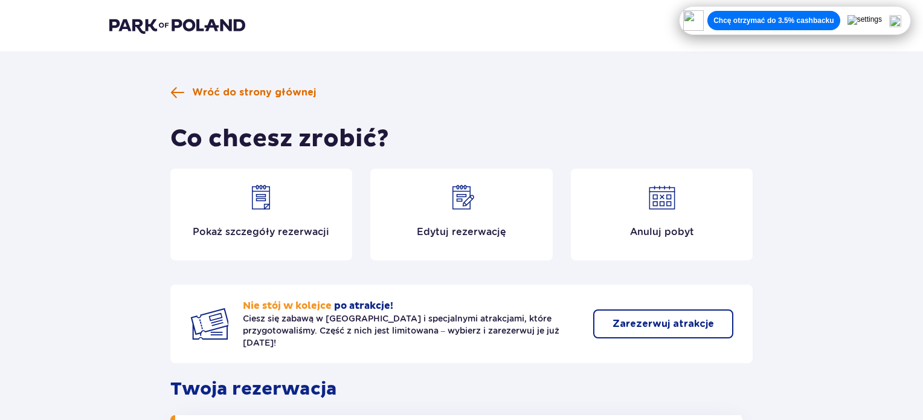
click at [201, 86] on span "Wróć do strony głównej" at bounding box center [254, 92] width 124 height 13
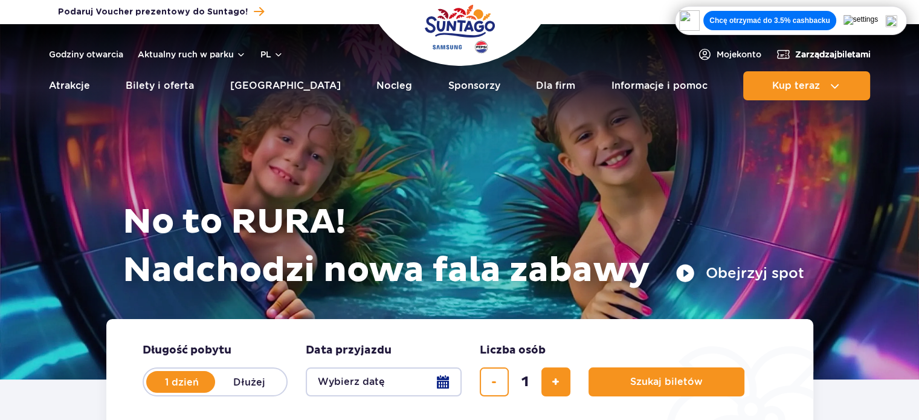
click at [815, 54] on span "Zarządzaj biletami" at bounding box center [833, 54] width 76 height 12
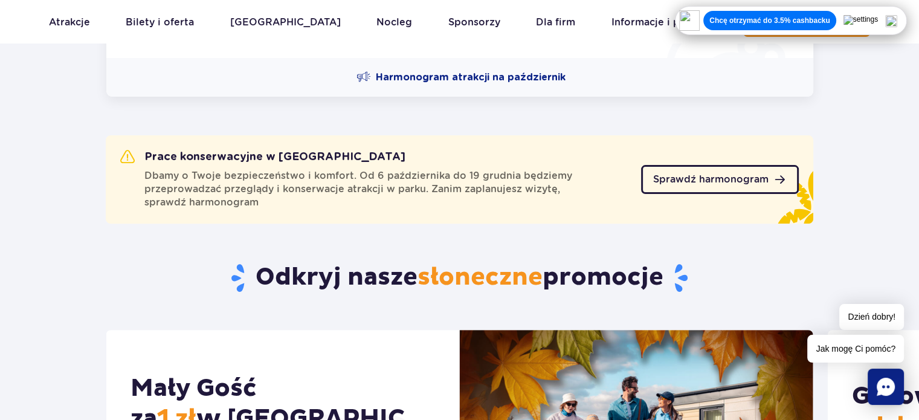
click at [731, 177] on span "Sprawdź harmonogram" at bounding box center [710, 180] width 115 height 10
